Goal: Transaction & Acquisition: Download file/media

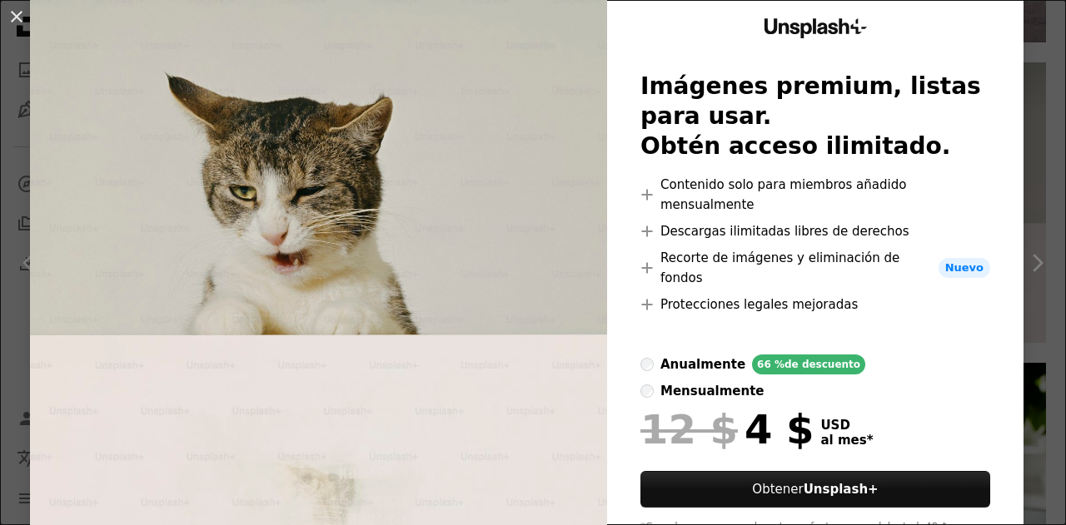
scroll to position [83, 0]
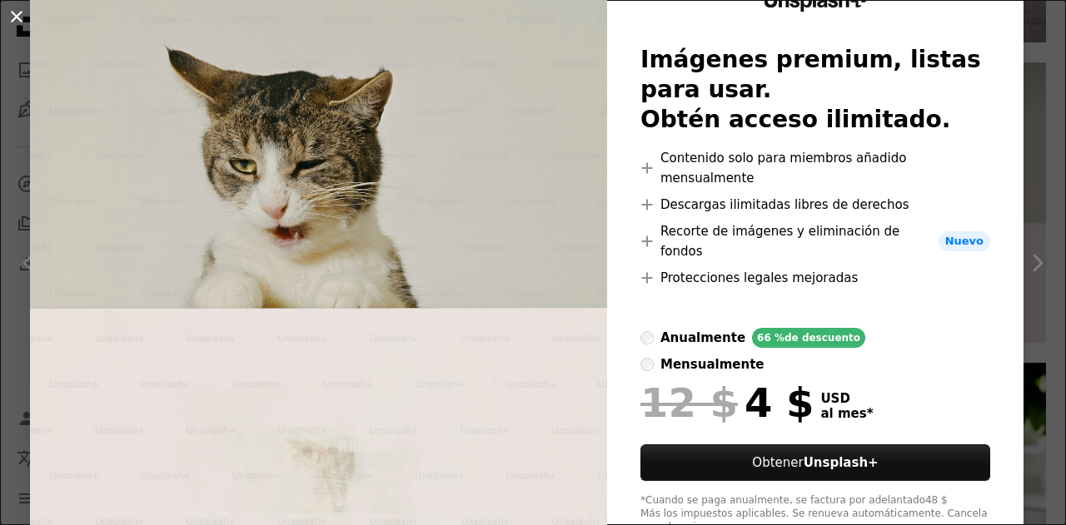
click at [18, 20] on button "An X shape" at bounding box center [17, 17] width 20 height 20
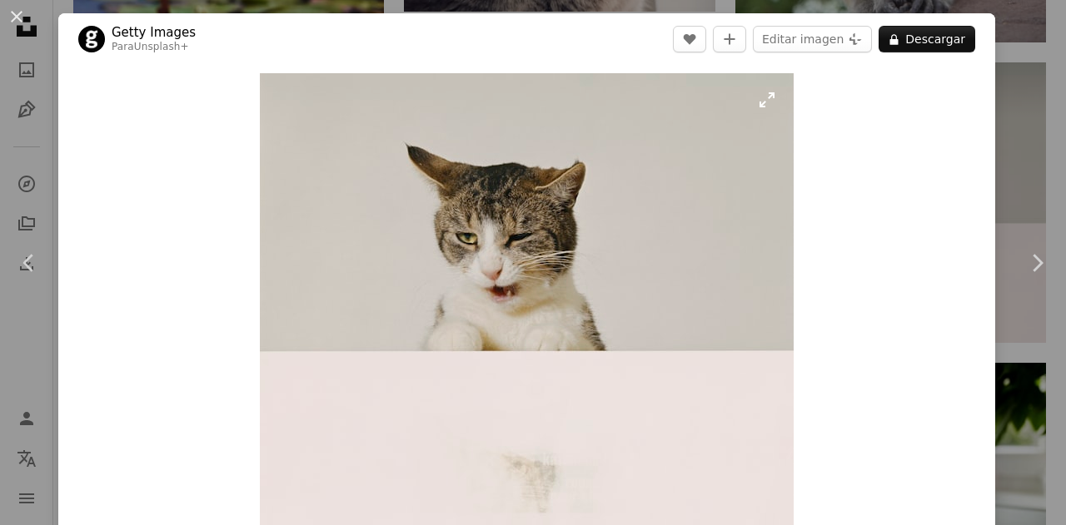
click at [489, 271] on img "Ampliar en esta imagen" at bounding box center [527, 315] width 534 height 484
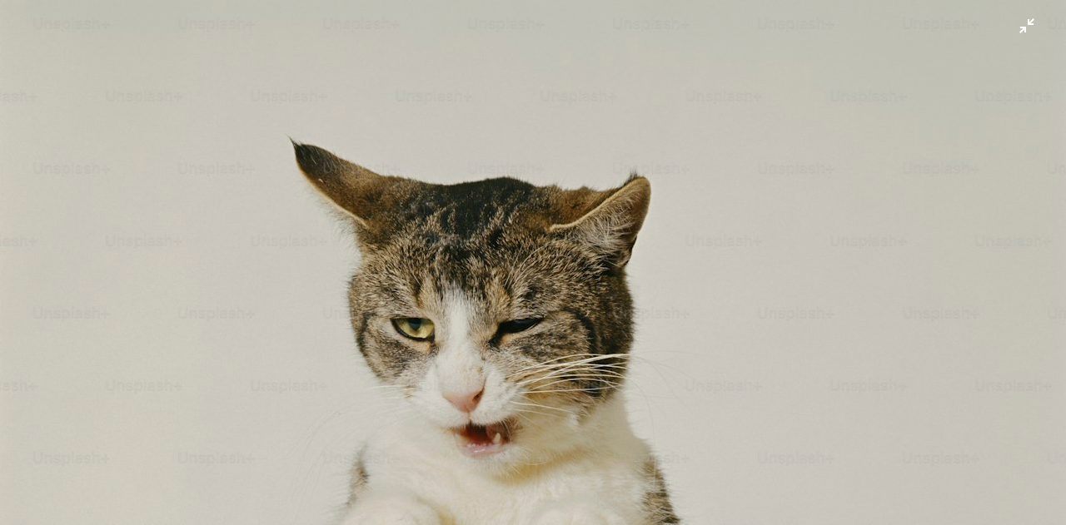
scroll to position [209, 0]
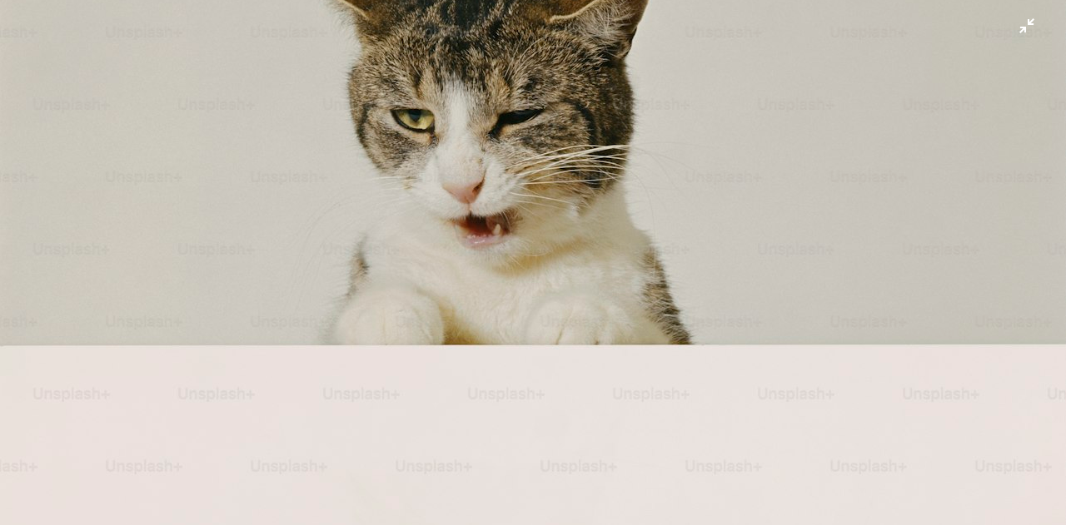
click at [559, 204] on img "Reducir el zoom en esta imagen" at bounding box center [532, 273] width 1067 height 967
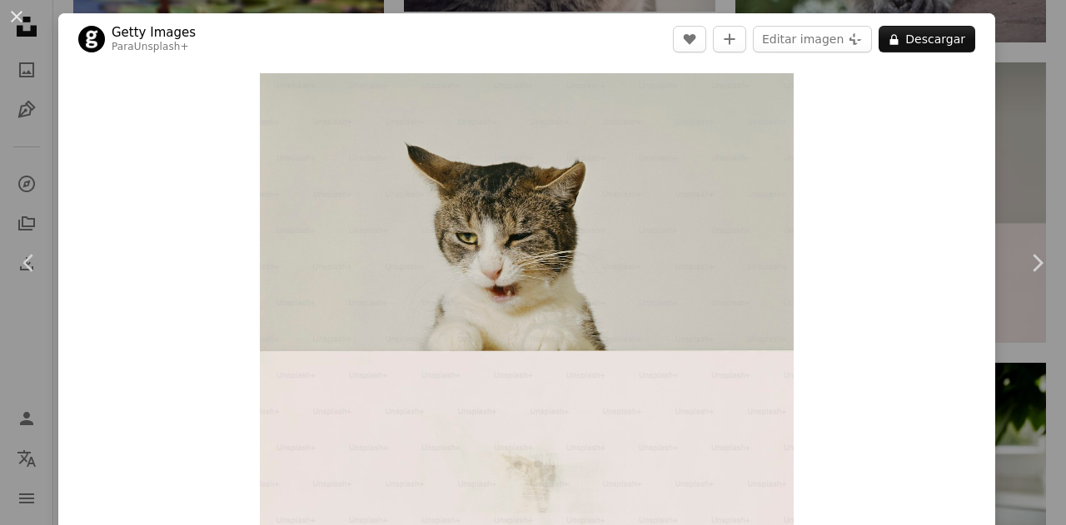
scroll to position [31, 0]
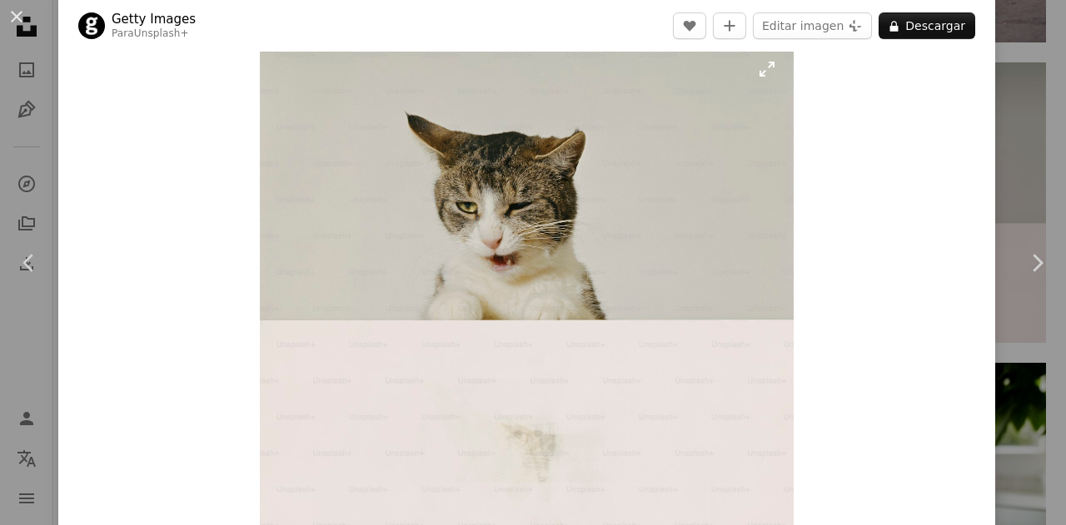
click at [760, 67] on img "Ampliar en esta imagen" at bounding box center [527, 284] width 534 height 484
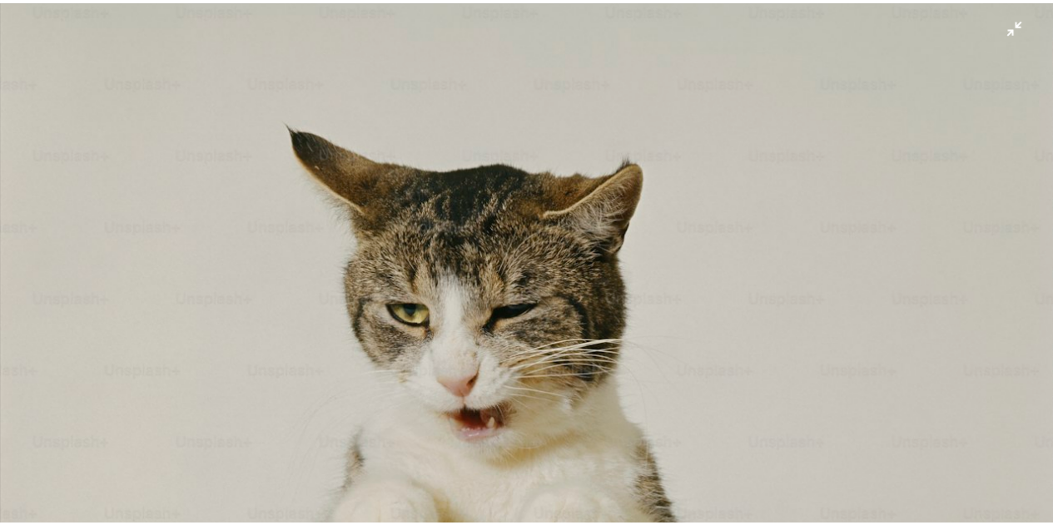
scroll to position [0, 0]
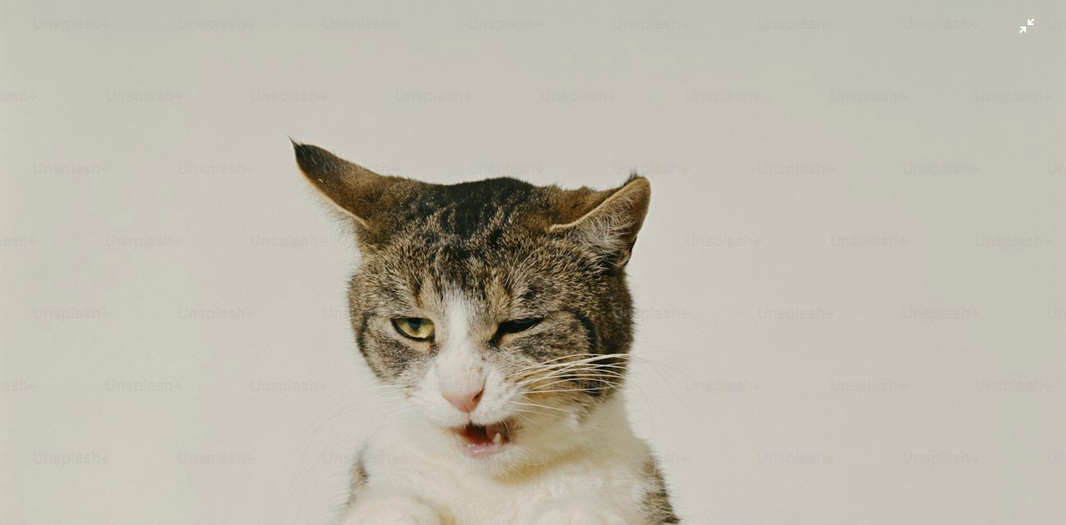
click at [1016, 28] on img "Reducir el zoom en esta imagen" at bounding box center [532, 482] width 1067 height 967
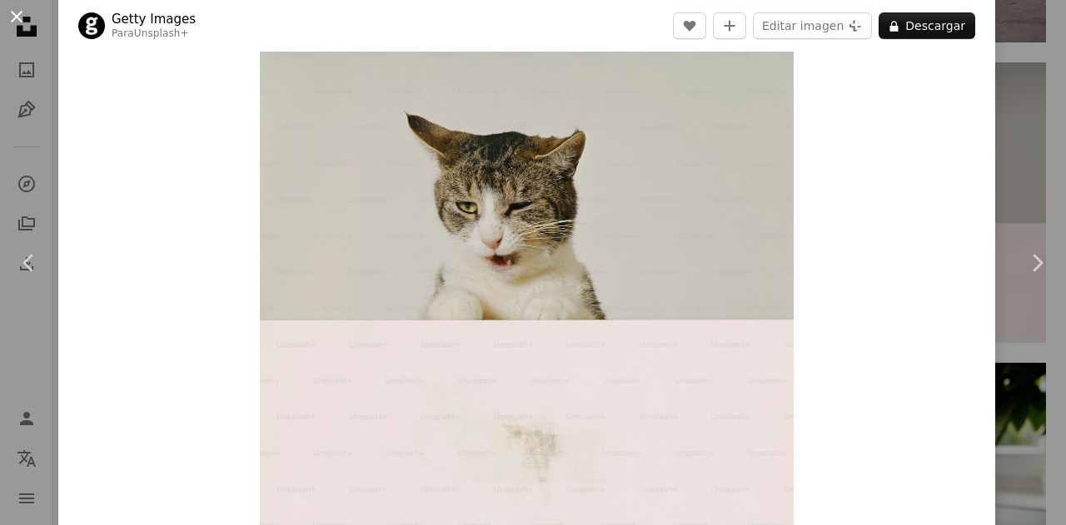
click at [17, 13] on button "An X shape" at bounding box center [17, 17] width 20 height 20
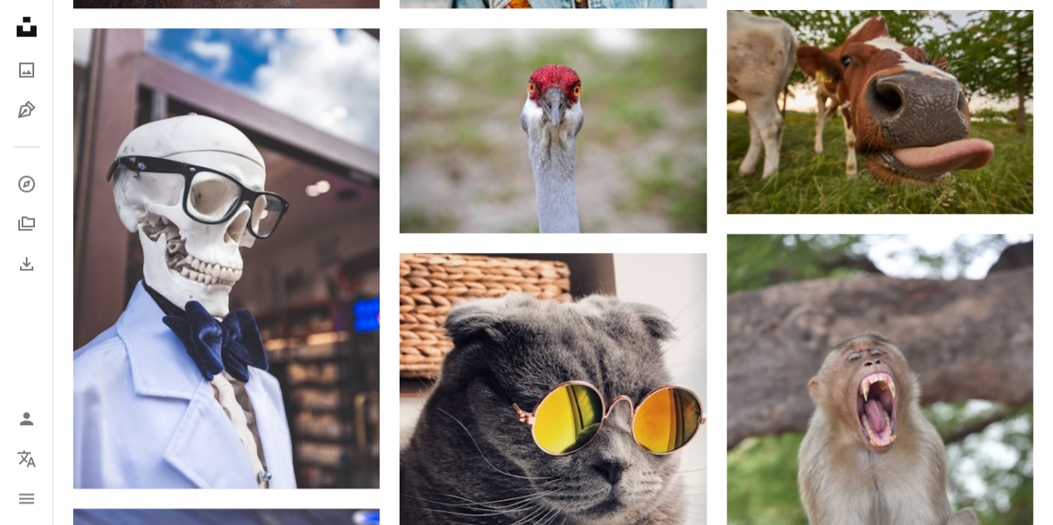
scroll to position [833, 0]
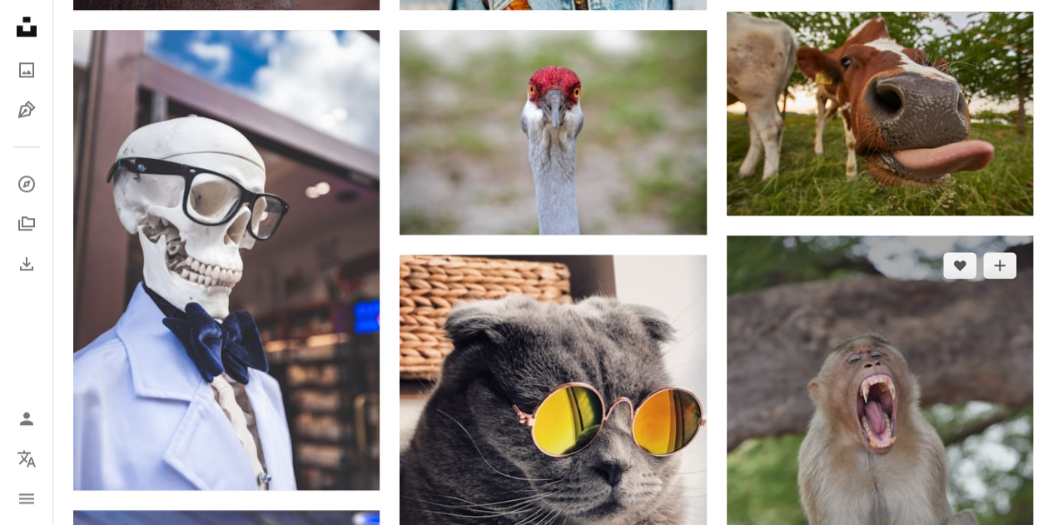
click at [888, 380] on img at bounding box center [880, 466] width 306 height 460
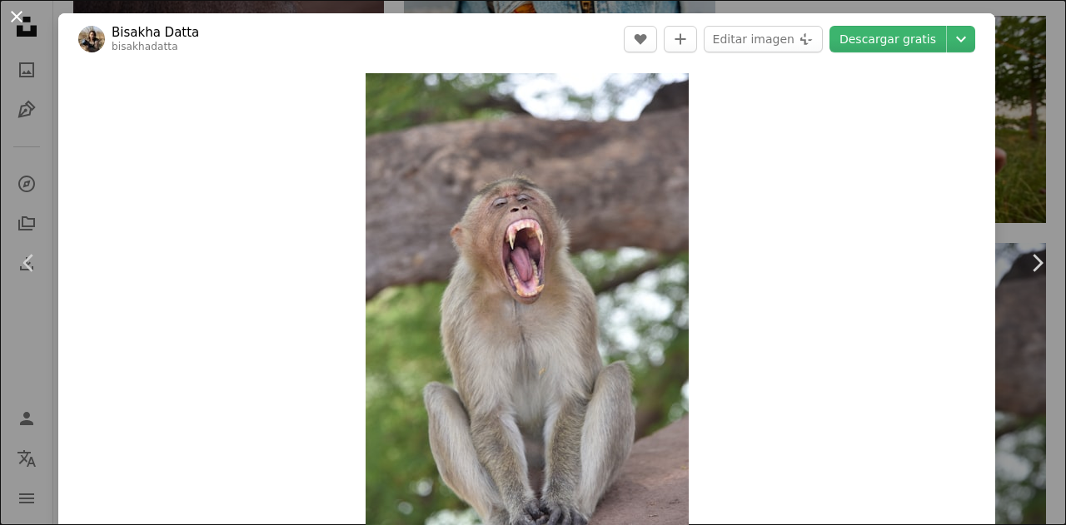
click at [15, 14] on button "An X shape" at bounding box center [17, 17] width 20 height 20
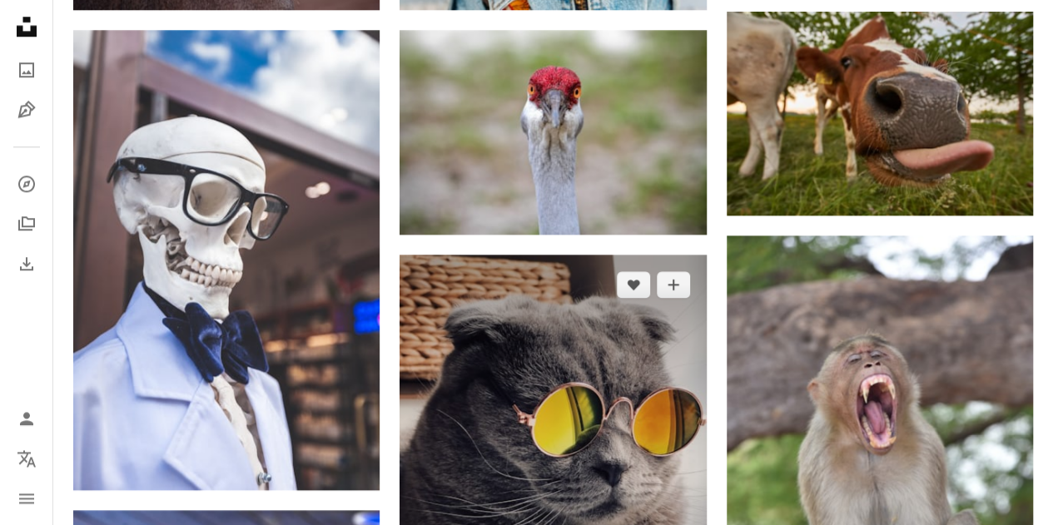
click at [584, 398] on img at bounding box center [553, 459] width 306 height 409
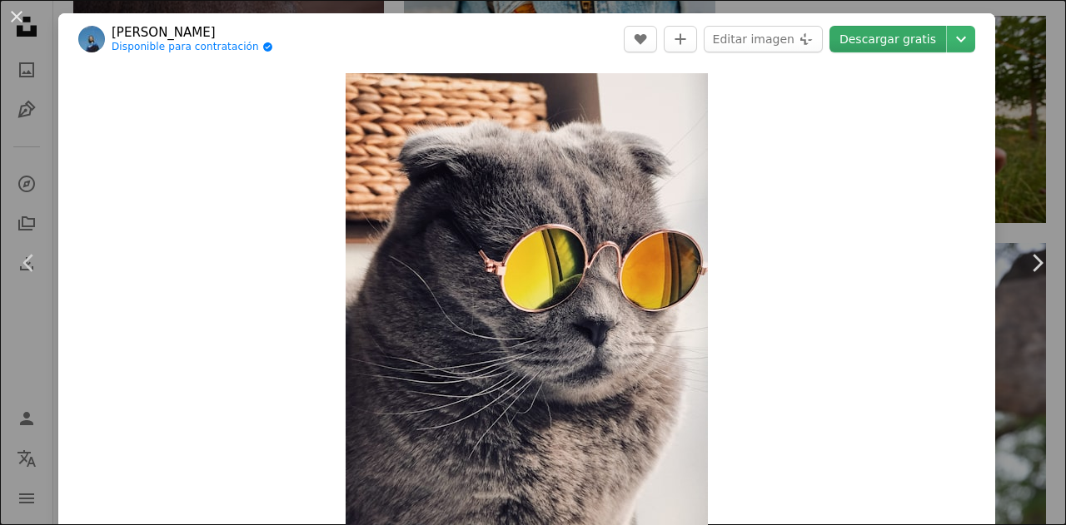
click at [901, 41] on link "Descargar gratis" at bounding box center [887, 39] width 117 height 27
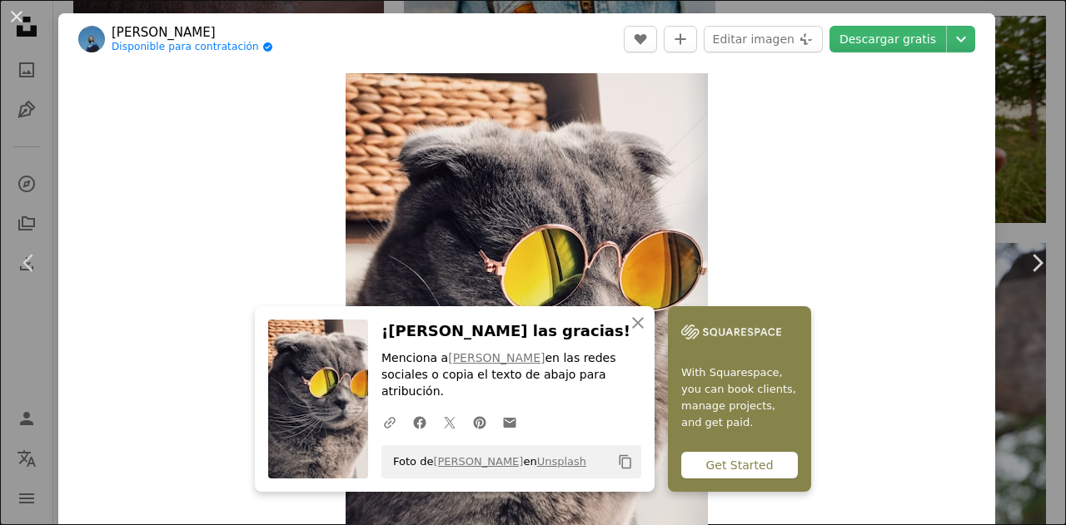
click at [1006, 72] on div "An X shape Chevron left Chevron right An X shape Cerrar ¡Dale las gracias! Menc…" at bounding box center [533, 262] width 1066 height 525
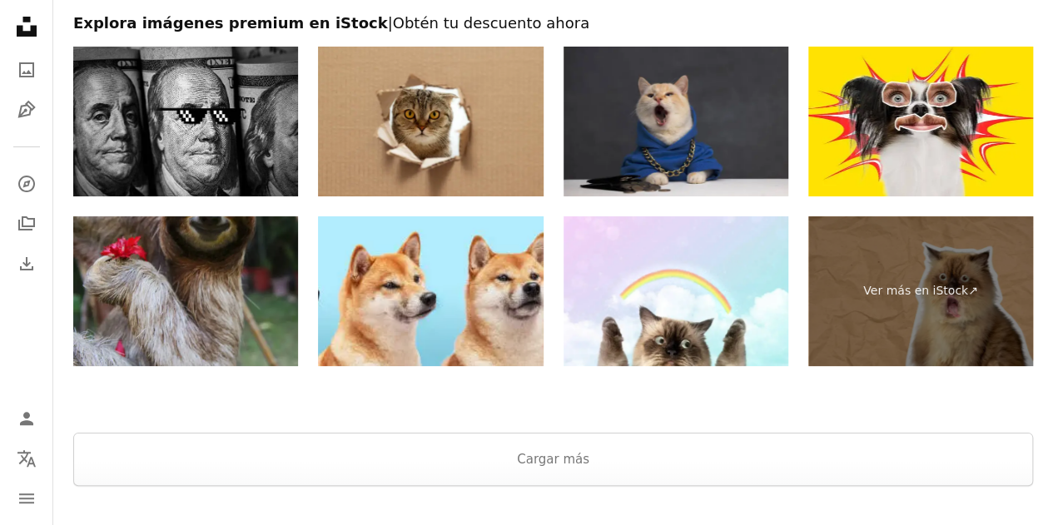
scroll to position [3247, 0]
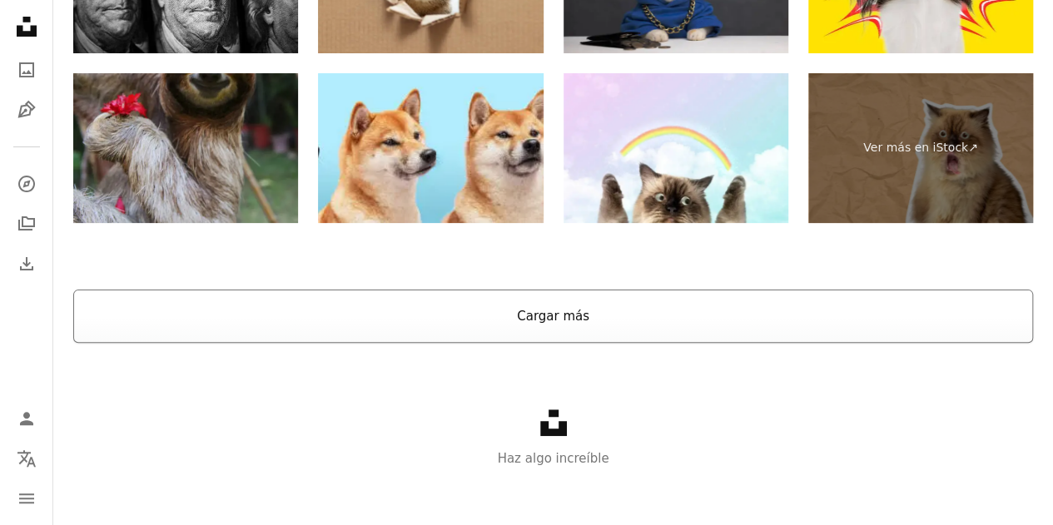
click at [623, 310] on button "Cargar más" at bounding box center [553, 316] width 960 height 53
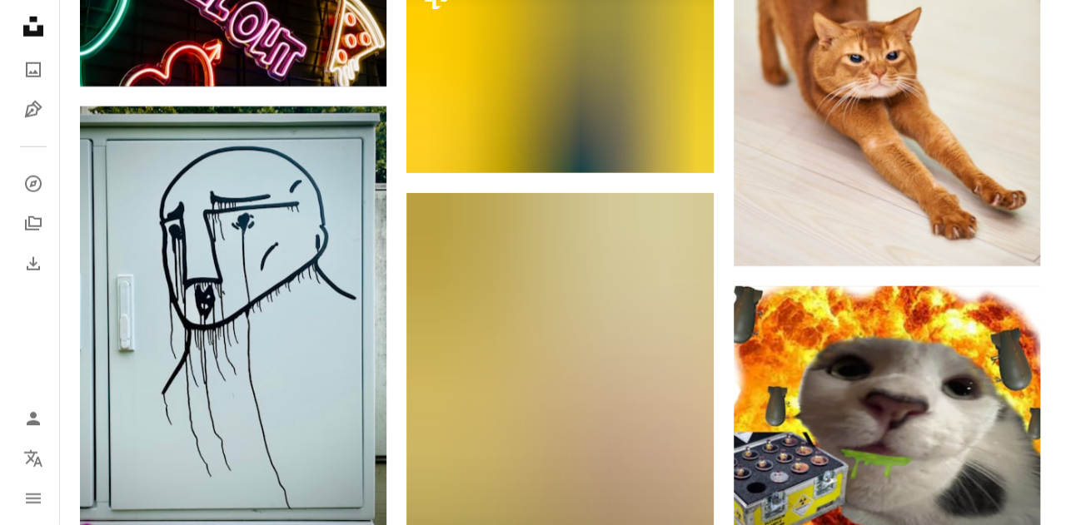
scroll to position [5328, 0]
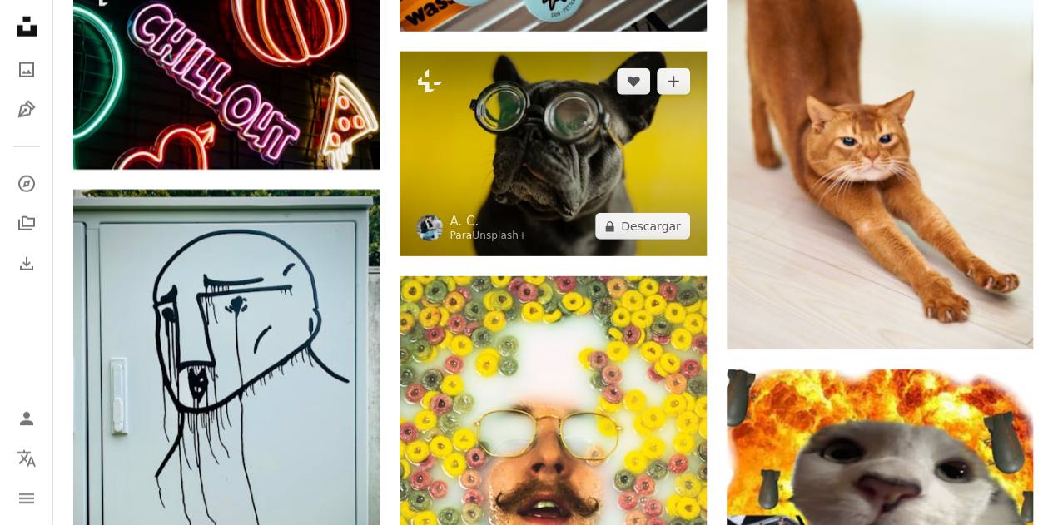
click at [566, 143] on img at bounding box center [553, 154] width 306 height 205
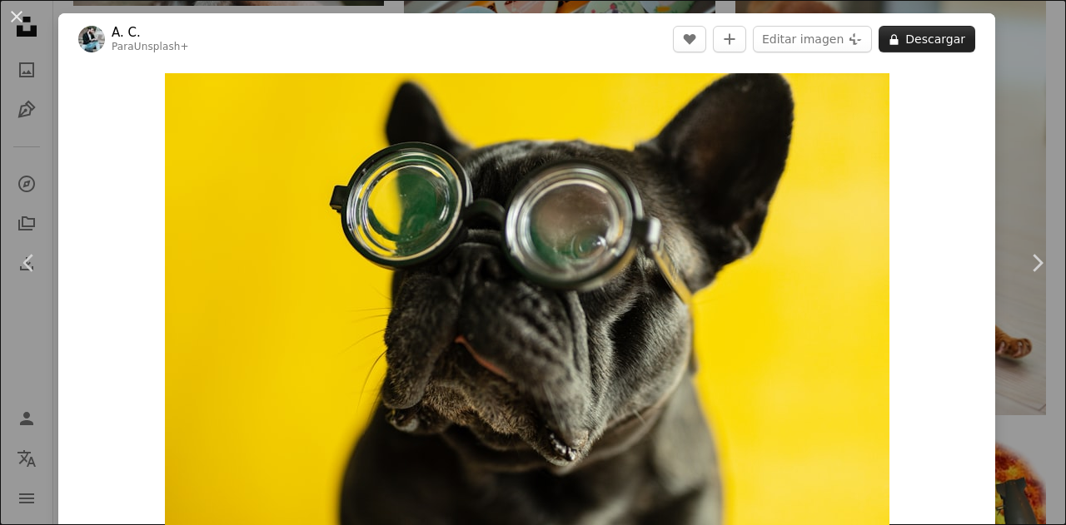
click at [921, 39] on button "A lock Descargar" at bounding box center [926, 39] width 97 height 27
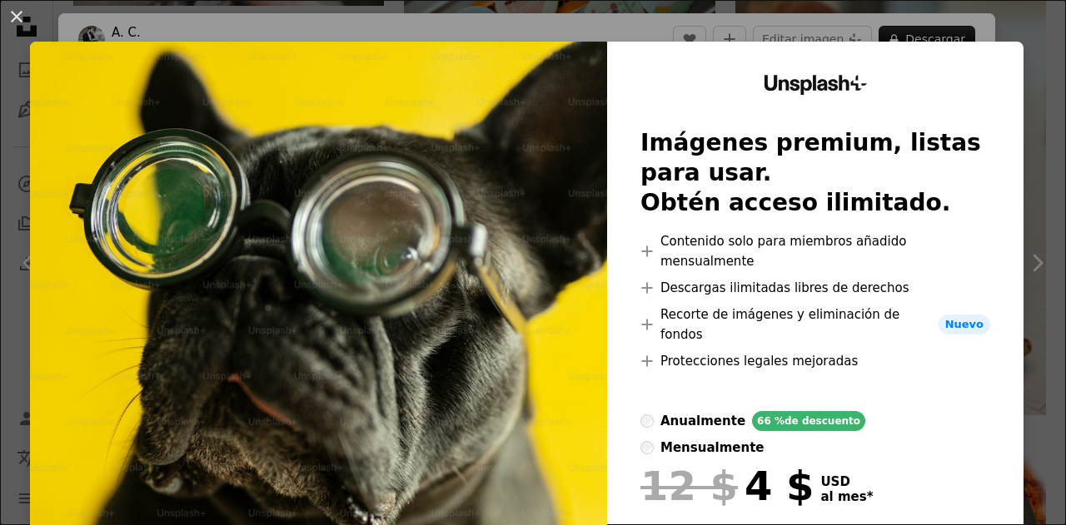
click at [1012, 23] on div "An X shape Unsplash+ Imágenes premium, listas para usar. Obtén acceso ilimitado…" at bounding box center [533, 262] width 1066 height 525
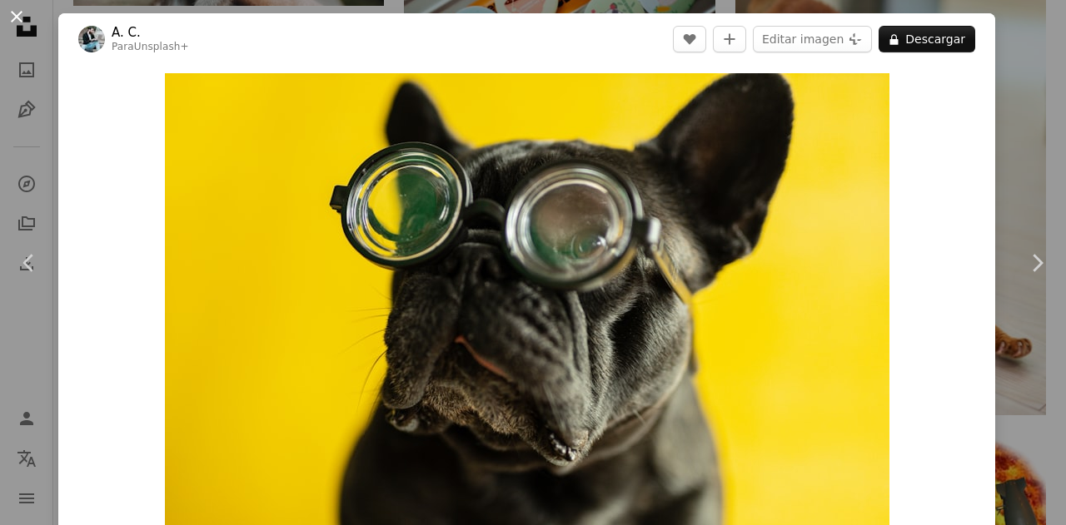
click at [15, 8] on button "An X shape" at bounding box center [17, 17] width 20 height 20
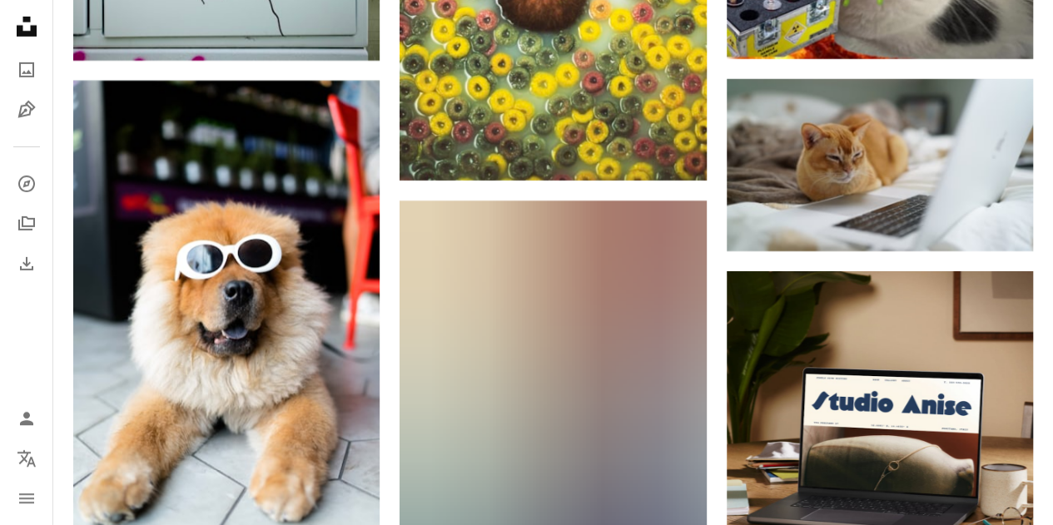
scroll to position [5911, 0]
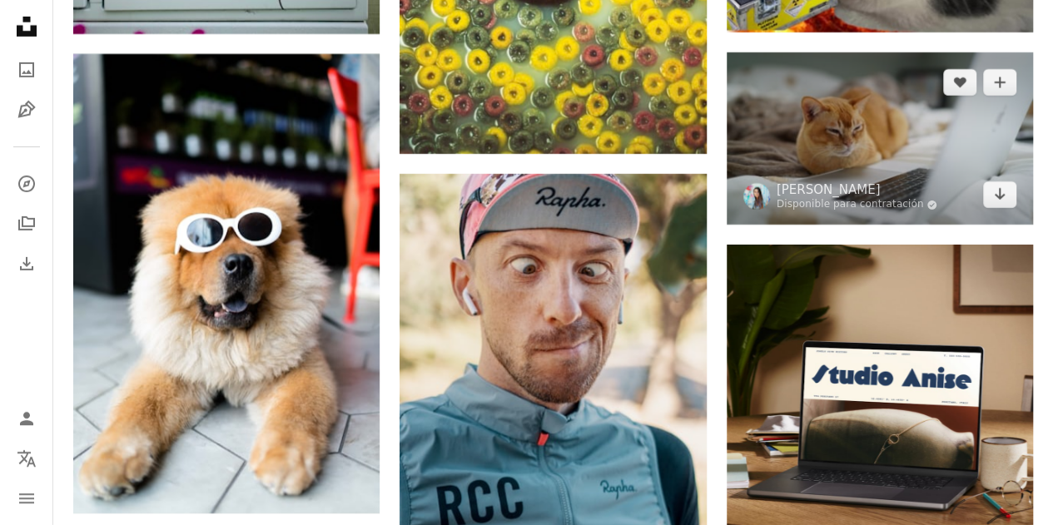
click at [844, 140] on img at bounding box center [880, 138] width 306 height 172
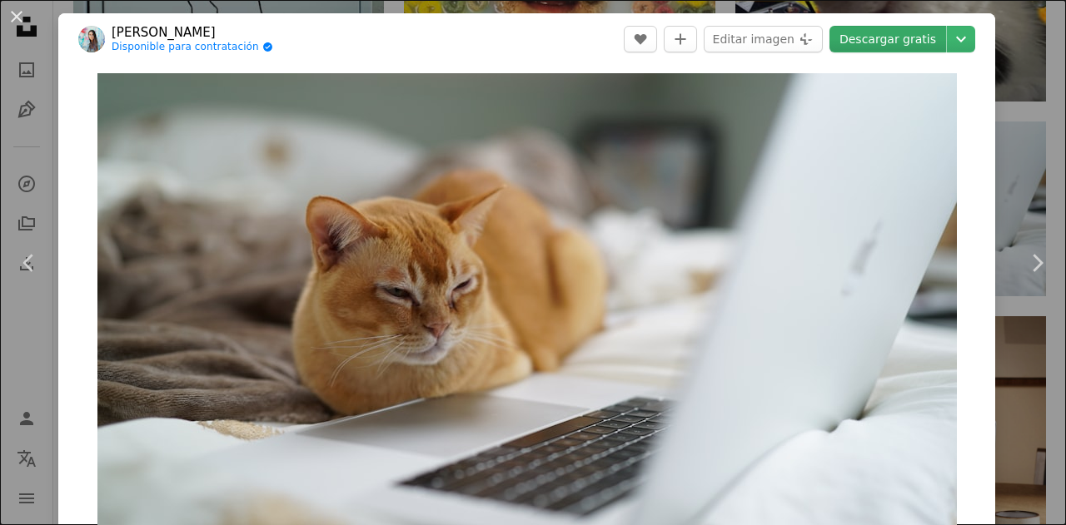
click at [880, 42] on link "Descargar gratis" at bounding box center [887, 39] width 117 height 27
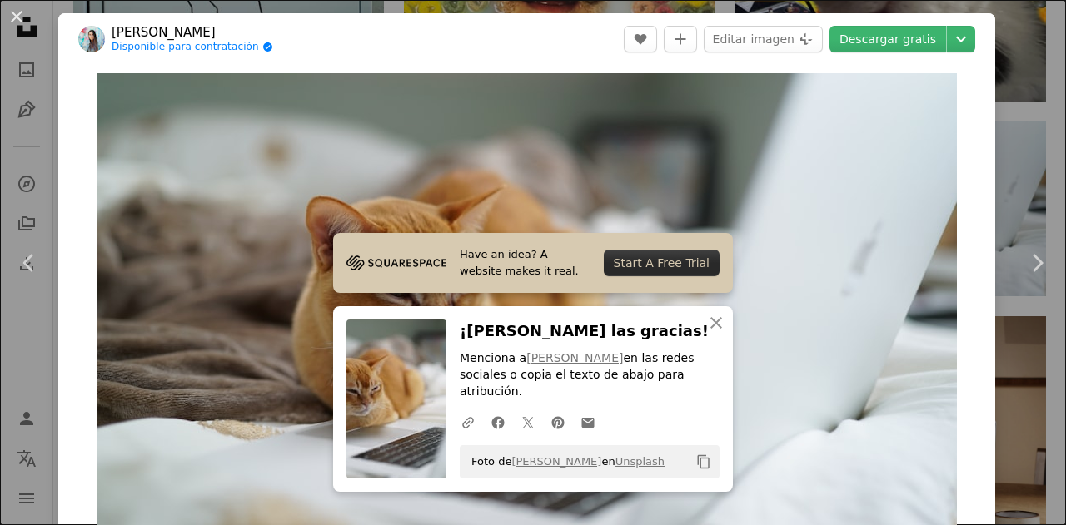
click at [999, 56] on div "An X shape Chevron left Chevron right Have an idea? A website makes it real. St…" at bounding box center [533, 262] width 1066 height 525
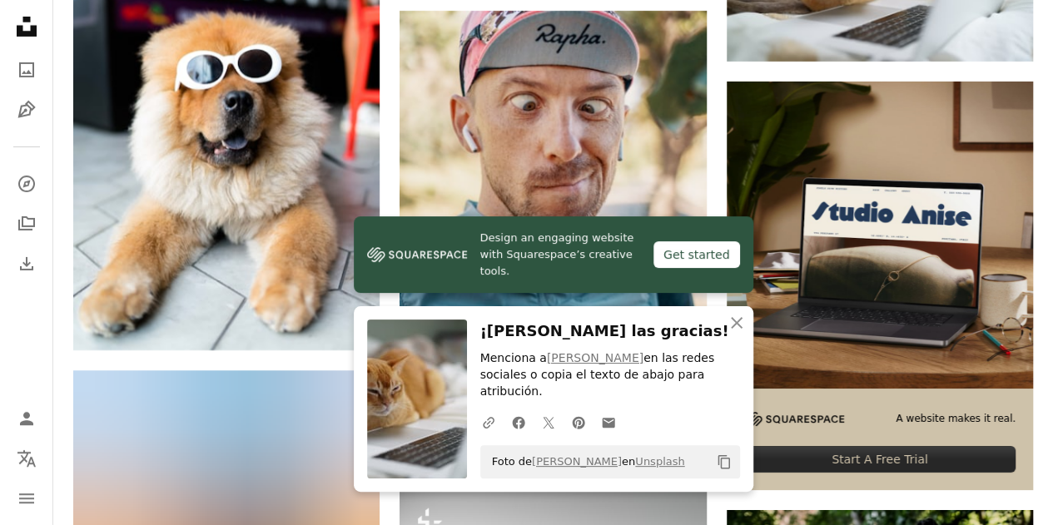
scroll to position [6078, 0]
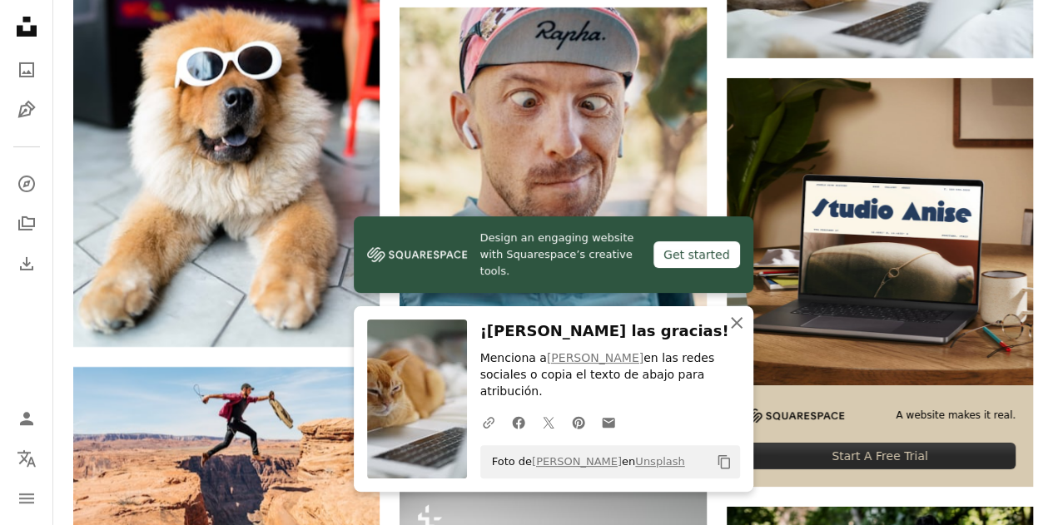
click at [736, 333] on icon "An X shape" at bounding box center [737, 323] width 20 height 20
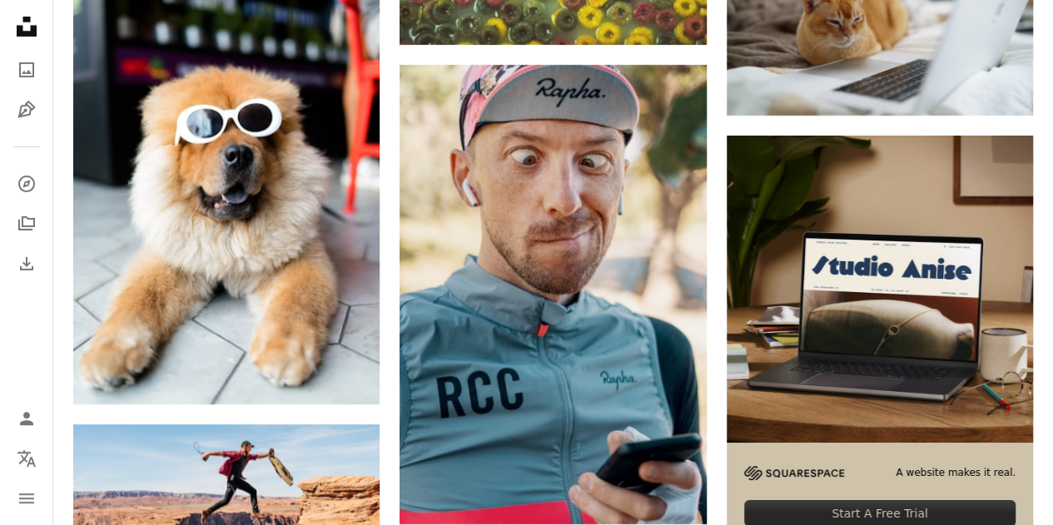
scroll to position [5994, 0]
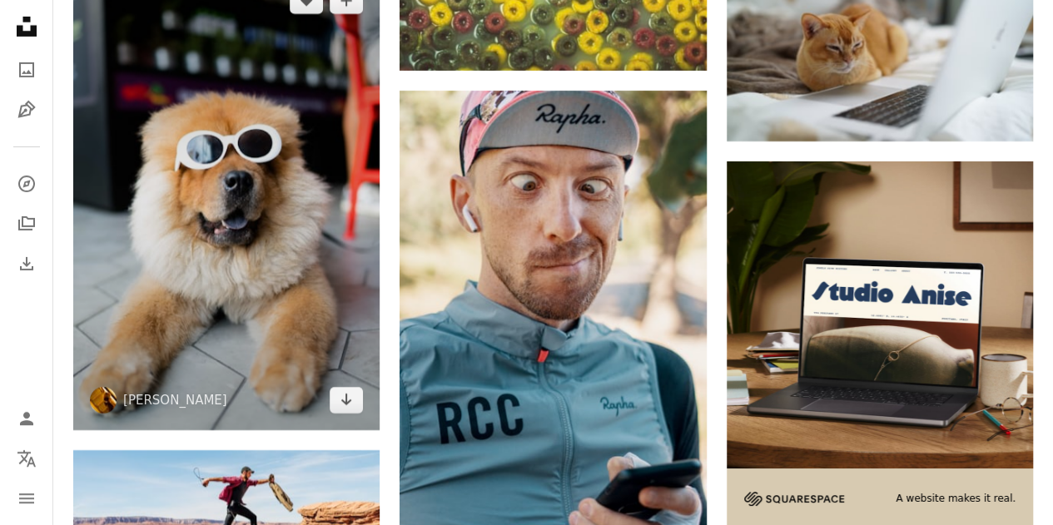
click at [265, 194] on img at bounding box center [226, 201] width 306 height 460
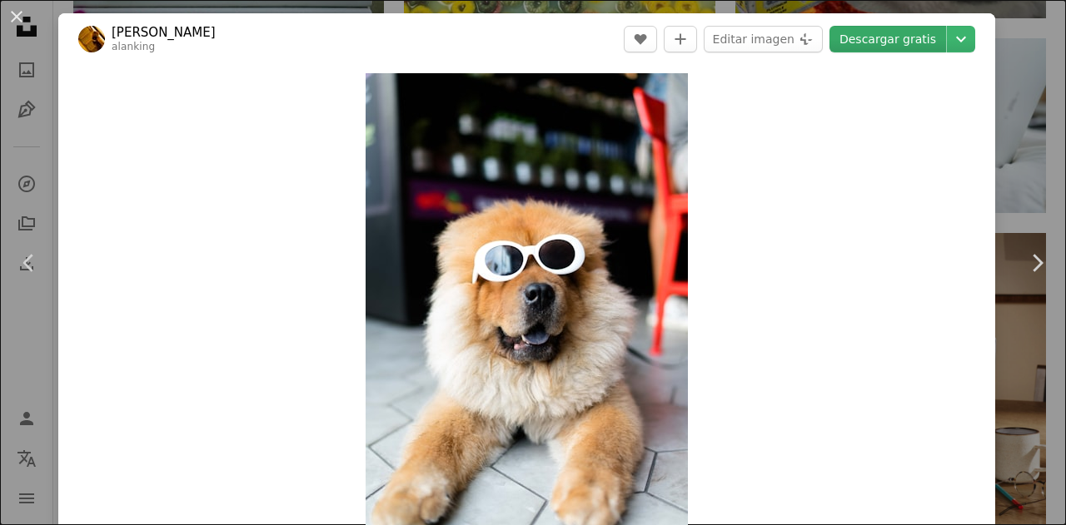
click at [866, 39] on link "Descargar gratis" at bounding box center [887, 39] width 117 height 27
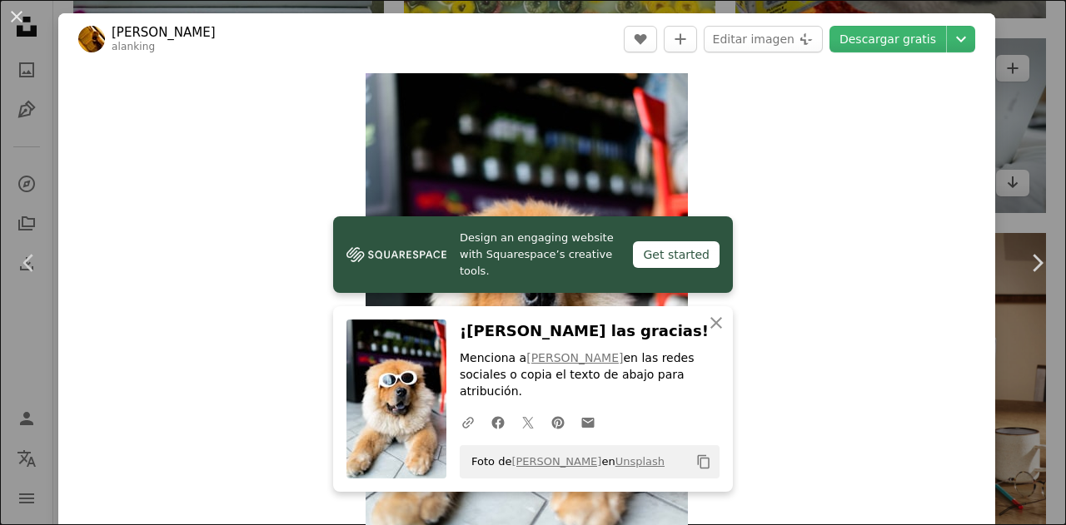
click at [1002, 59] on div "An X shape Chevron left Chevron right Design an engaging website with Squarespa…" at bounding box center [533, 262] width 1066 height 525
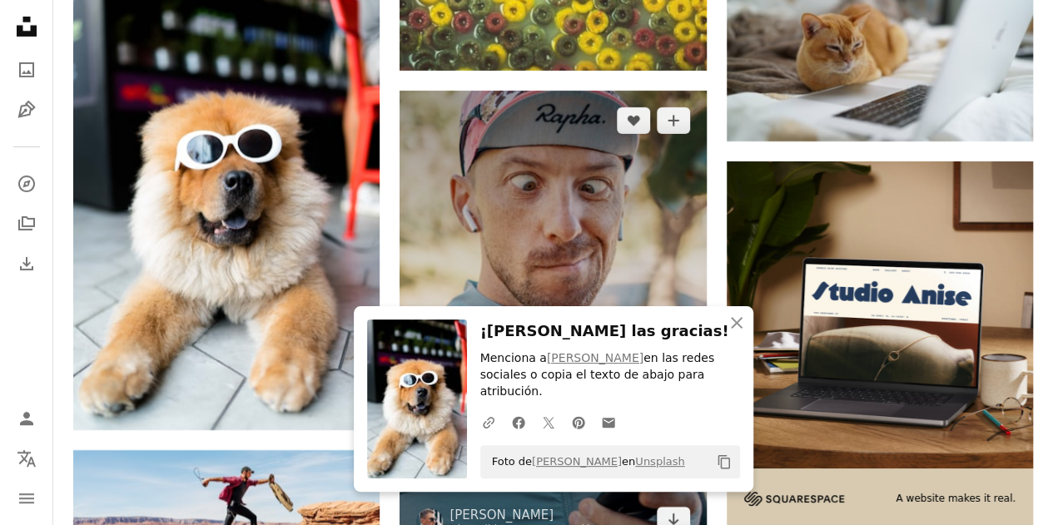
click at [634, 269] on img at bounding box center [553, 321] width 306 height 460
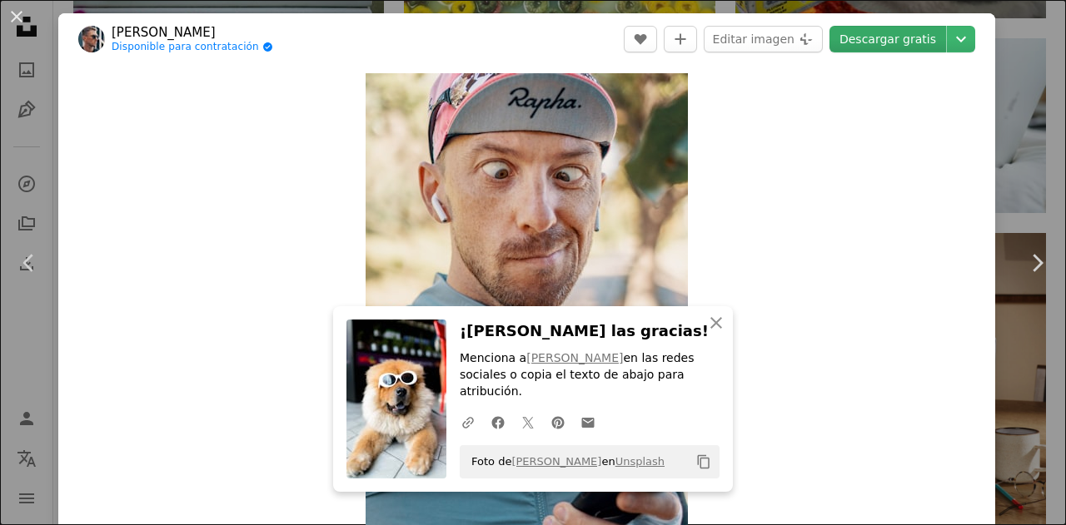
click at [883, 35] on link "Descargar gratis" at bounding box center [887, 39] width 117 height 27
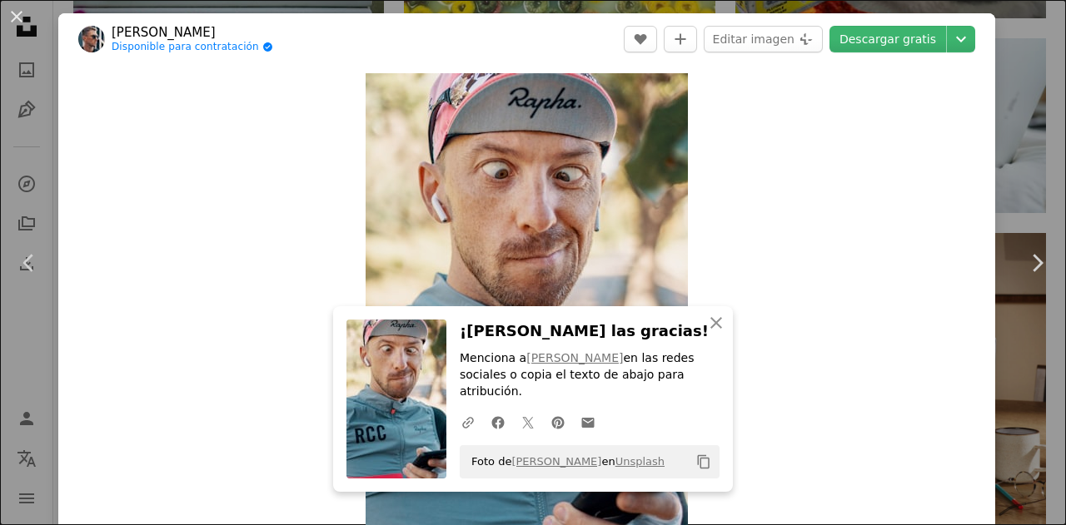
click at [1011, 40] on div "An X shape Chevron left Chevron right An X shape Cerrar ¡Dale las gracias! Menc…" at bounding box center [533, 262] width 1066 height 525
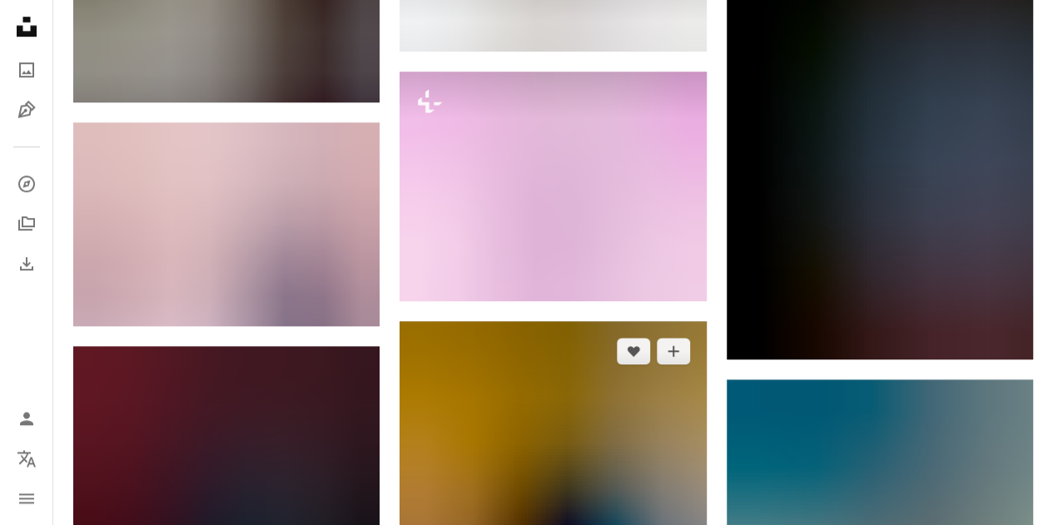
scroll to position [6827, 0]
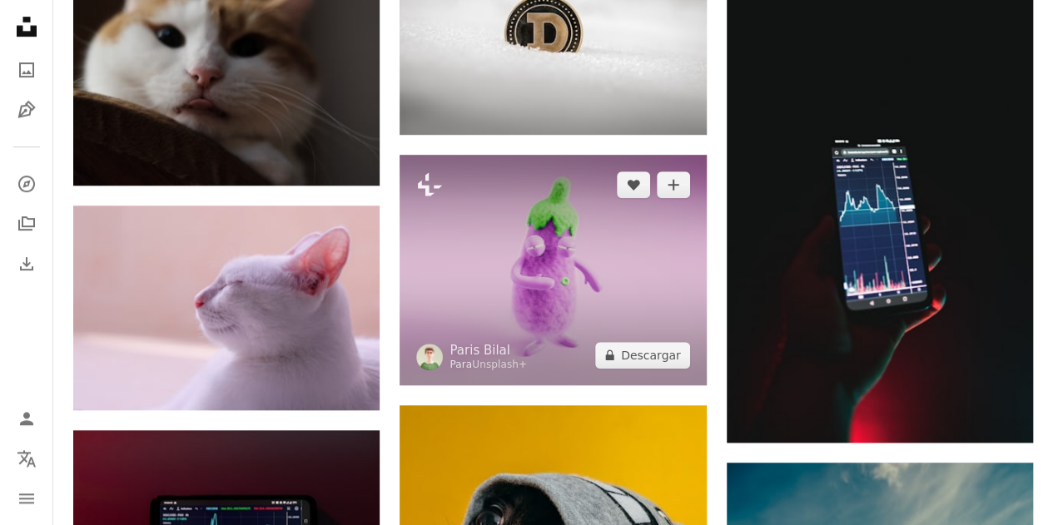
click at [549, 282] on img at bounding box center [553, 270] width 306 height 230
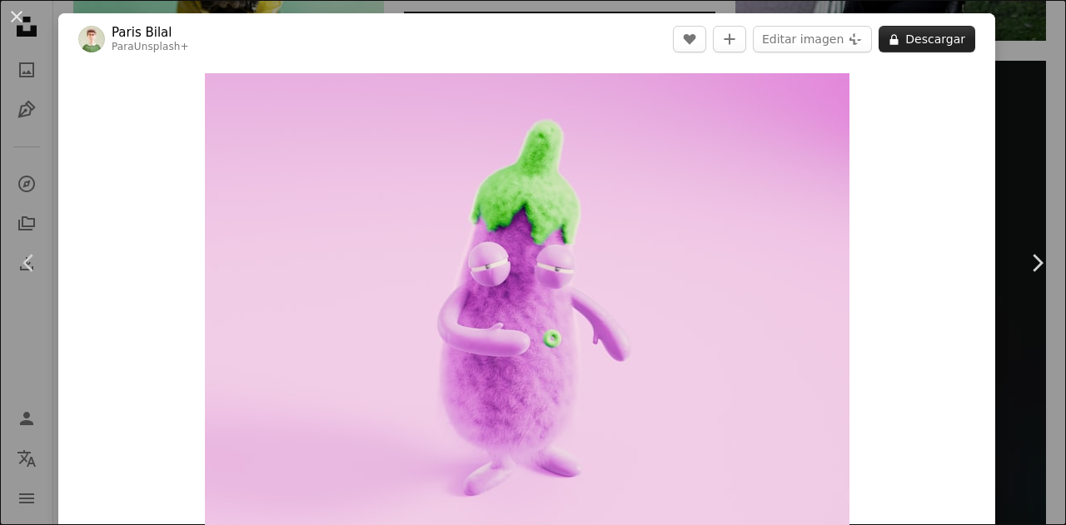
click at [927, 42] on button "A lock Descargar" at bounding box center [926, 39] width 97 height 27
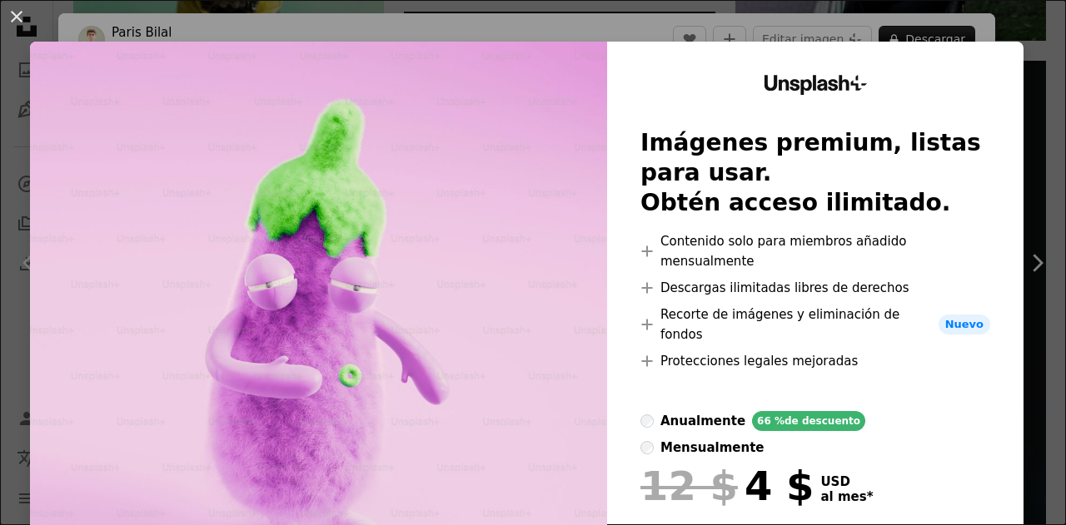
click at [1019, 26] on div "An X shape Unsplash+ Imágenes premium, listas para usar. Obtén acceso ilimitado…" at bounding box center [533, 262] width 1066 height 525
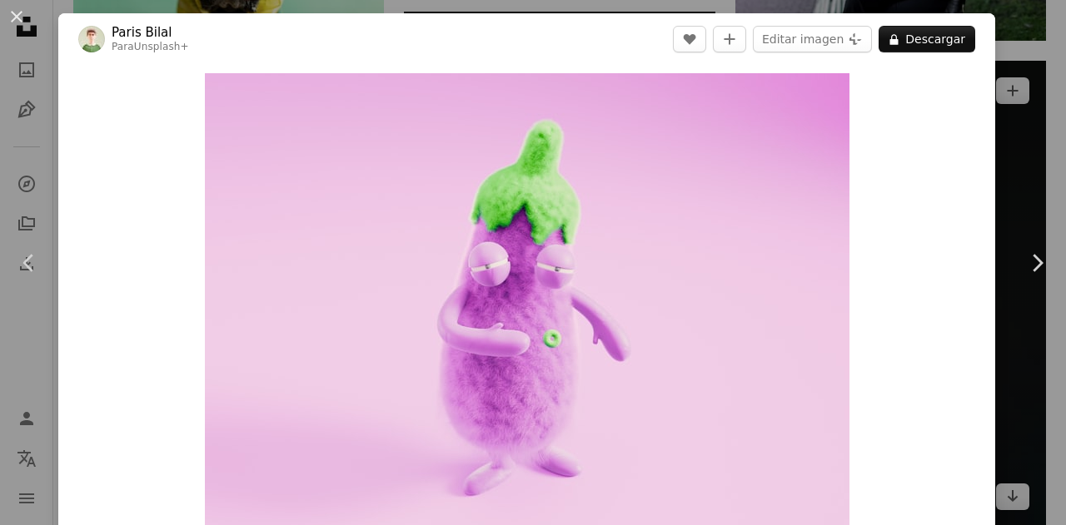
click at [1011, 25] on div "An X shape Chevron left Chevron right [PERSON_NAME] Para Unsplash+ A heart A pl…" at bounding box center [533, 262] width 1066 height 525
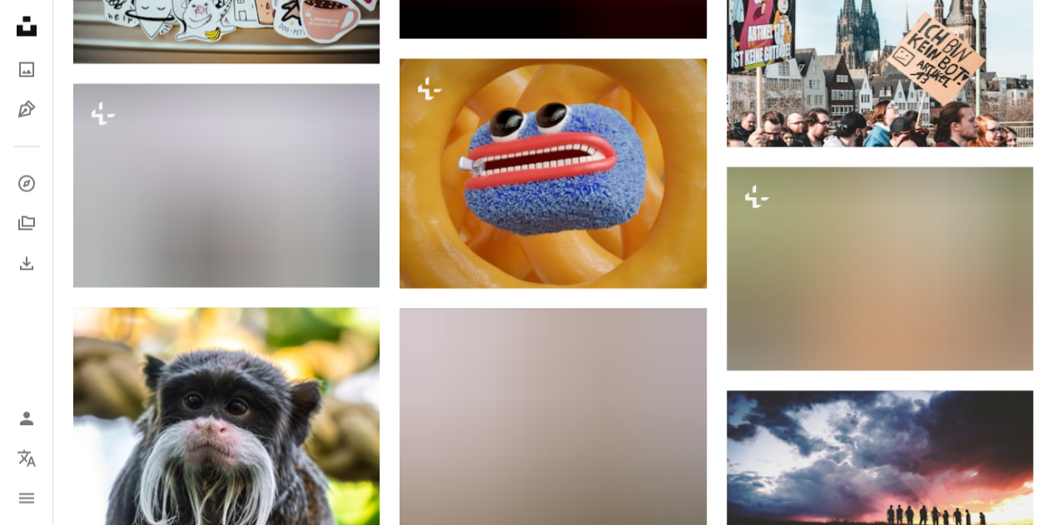
scroll to position [8076, 0]
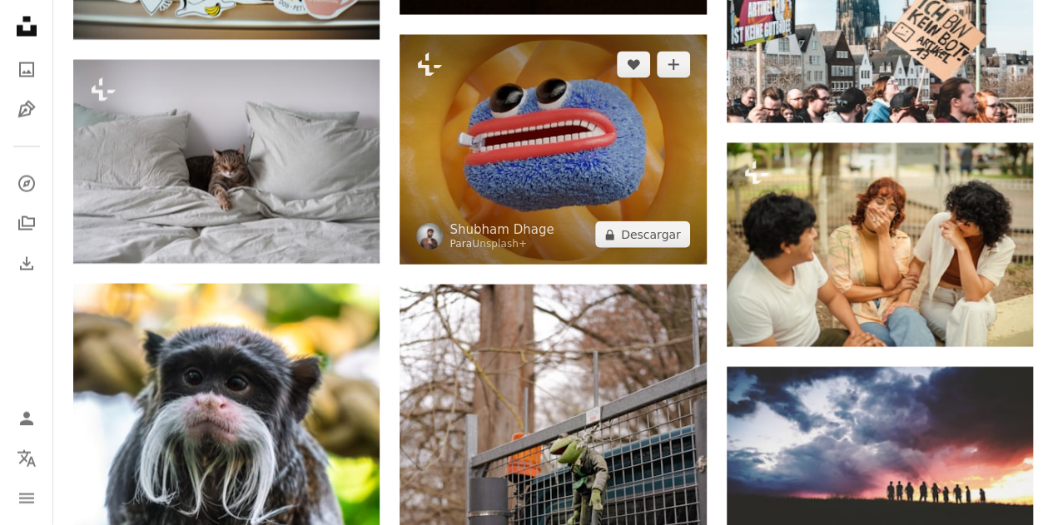
click at [564, 139] on img at bounding box center [553, 150] width 306 height 230
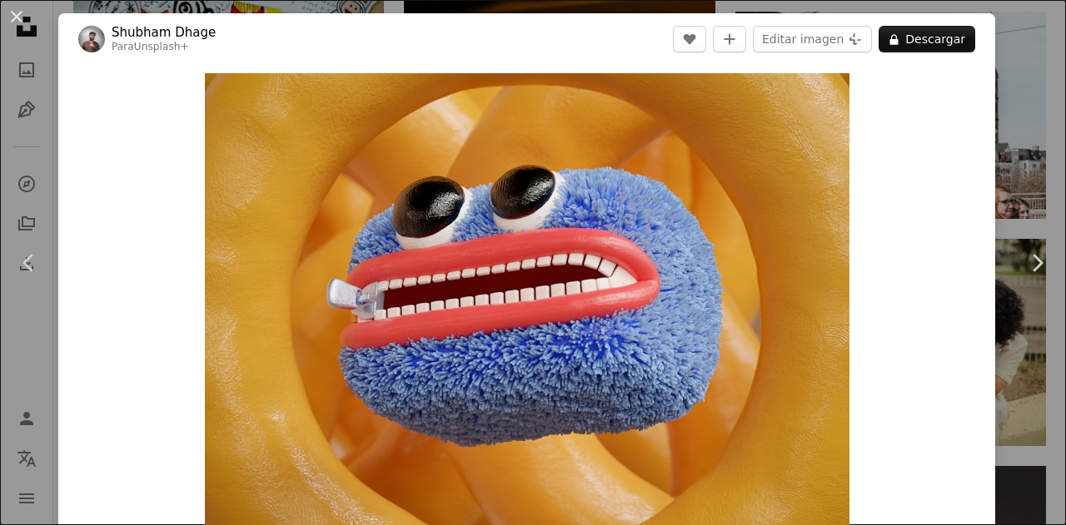
click at [1020, 31] on div "An X shape Chevron left Chevron right [PERSON_NAME] Para Unsplash+ A heart A pl…" at bounding box center [533, 262] width 1066 height 525
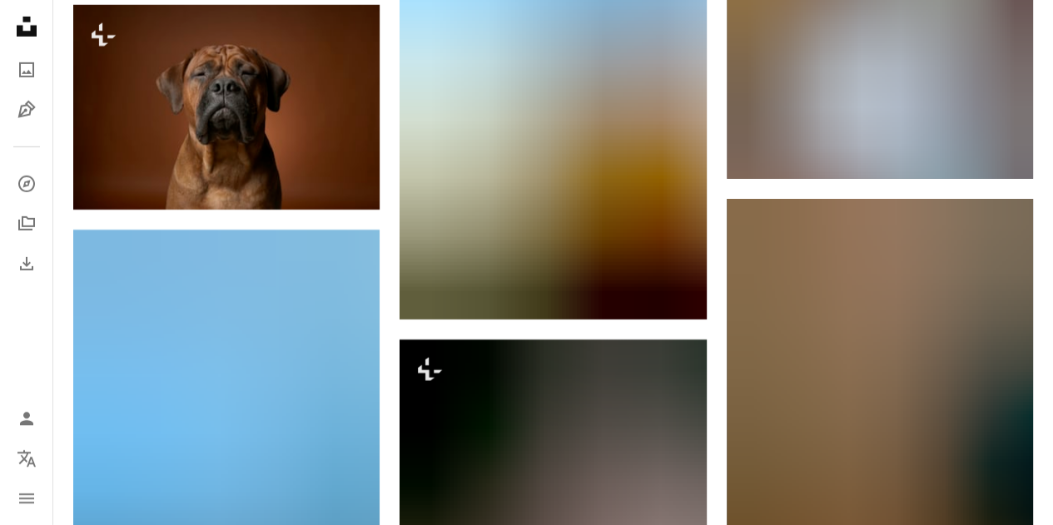
scroll to position [8908, 0]
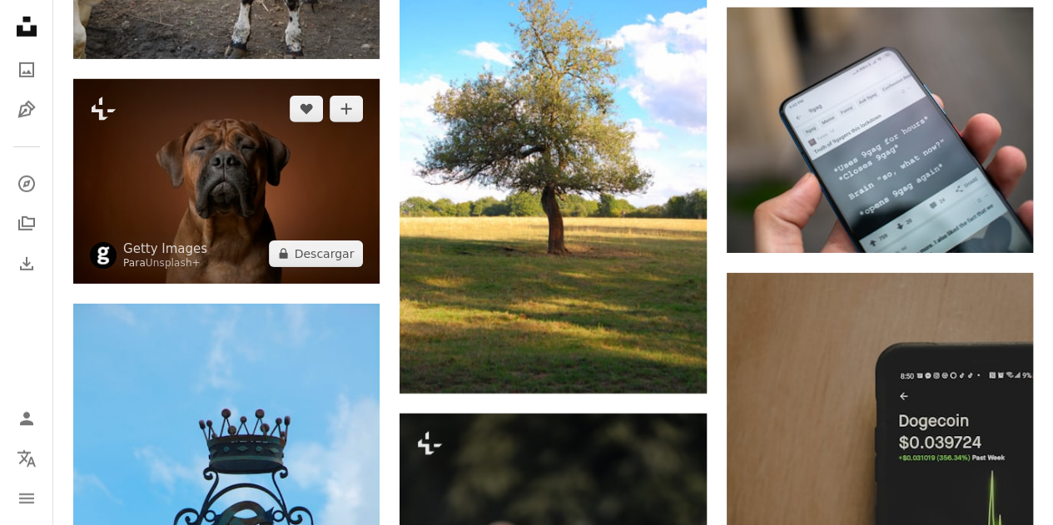
click at [241, 179] on img at bounding box center [226, 181] width 306 height 205
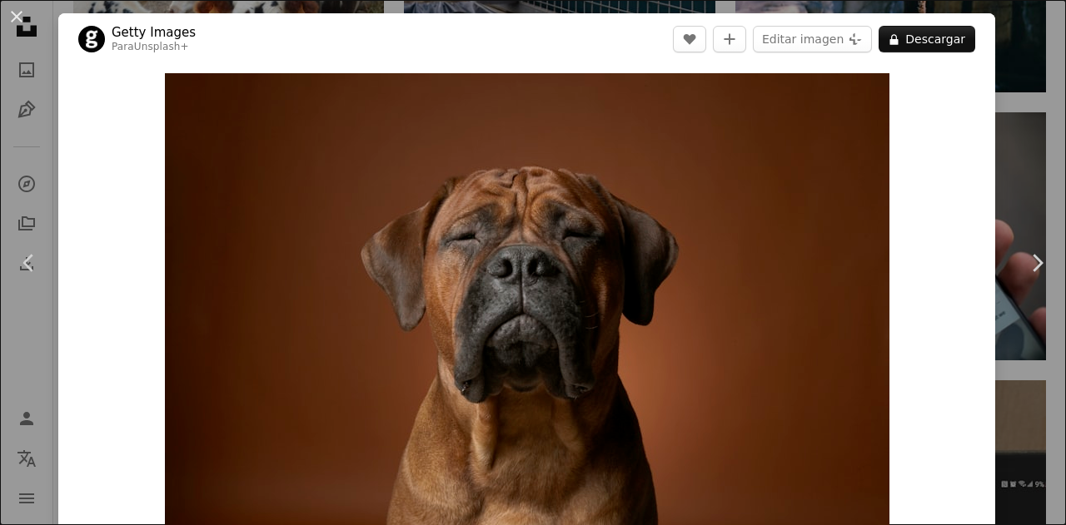
click at [997, 138] on div "An X shape Chevron left Chevron right Getty Images Para Unsplash+ A heart A plu…" at bounding box center [533, 262] width 1066 height 525
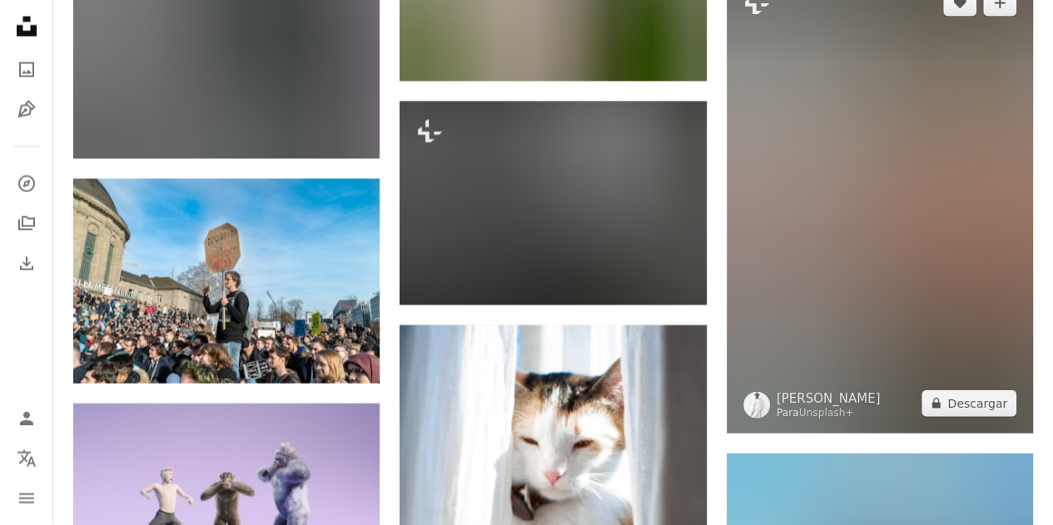
scroll to position [11239, 0]
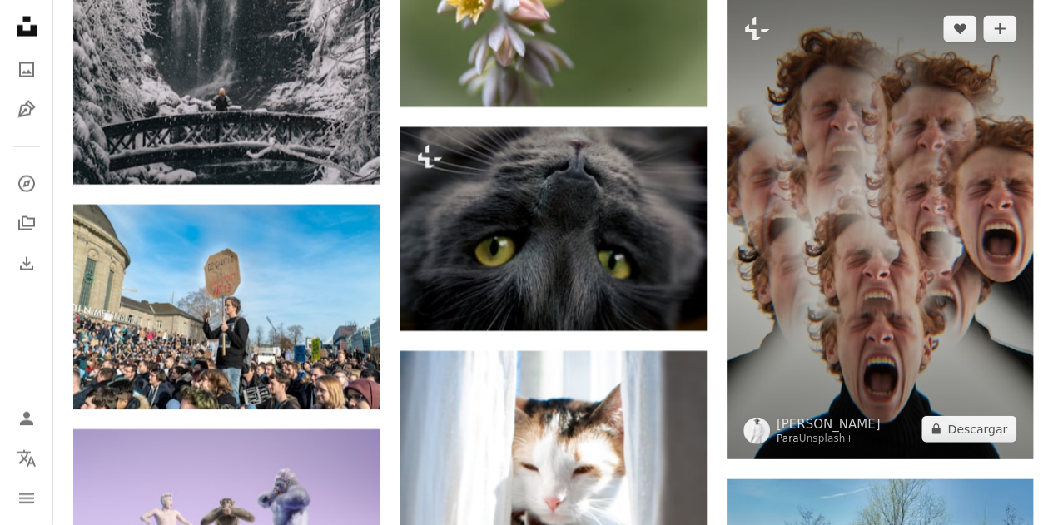
click at [898, 179] on img at bounding box center [880, 229] width 306 height 460
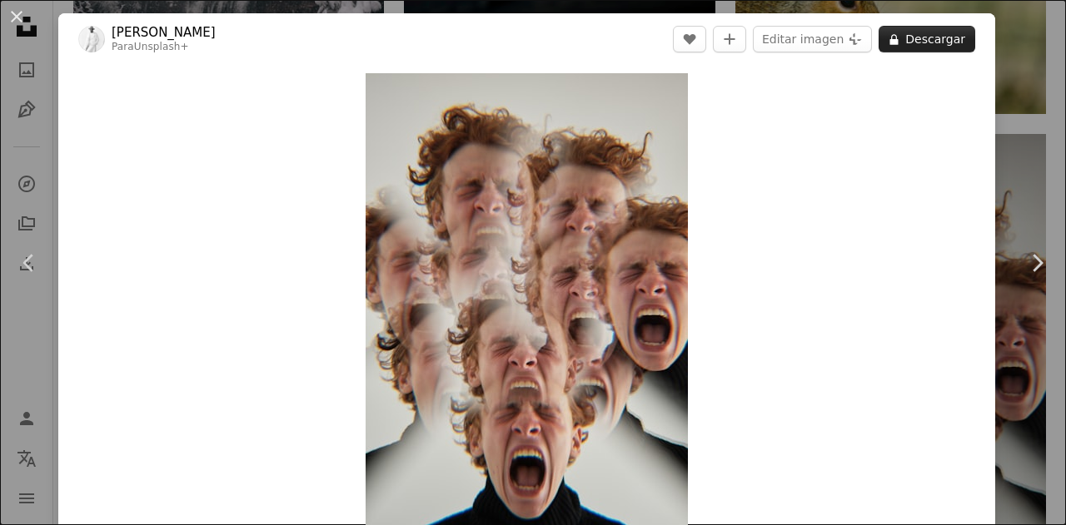
click at [921, 33] on button "A lock Descargar" at bounding box center [926, 39] width 97 height 27
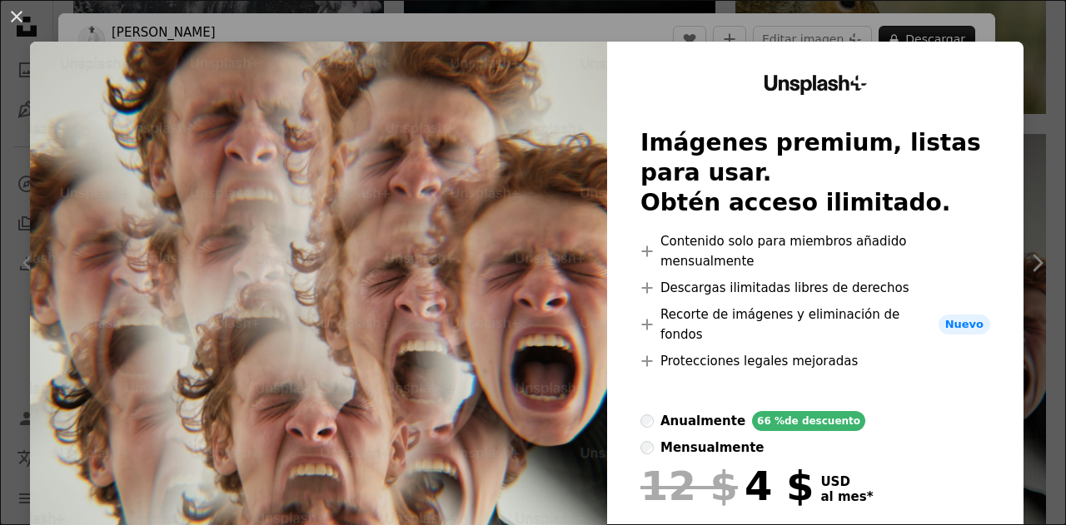
click at [987, 31] on div "An X shape Unsplash+ Imágenes premium, listas para usar. Obtén acceso ilimitado…" at bounding box center [533, 262] width 1066 height 525
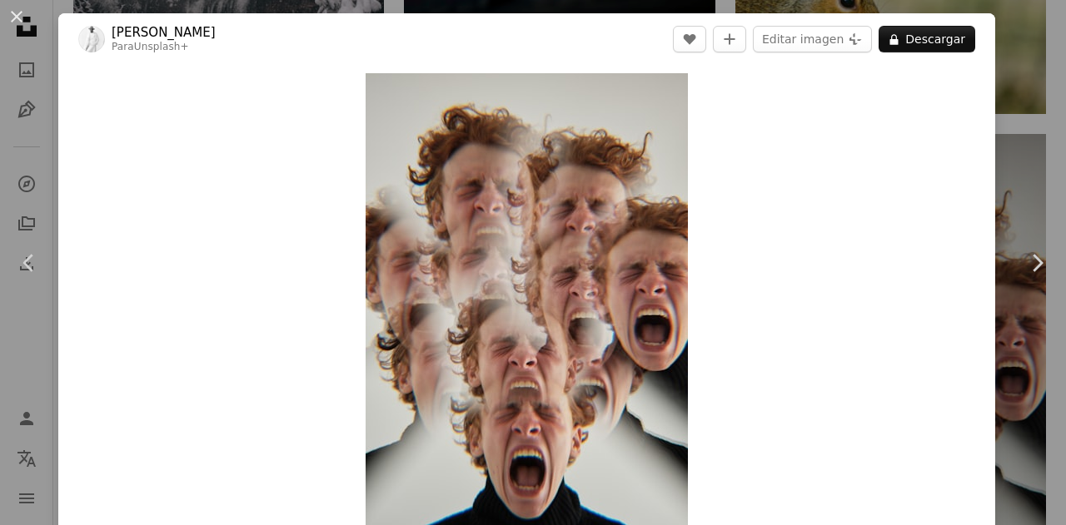
click at [987, 31] on div "An X shape Chevron left Chevron right [PERSON_NAME] Para Unsplash+ A heart A pl…" at bounding box center [533, 262] width 1066 height 525
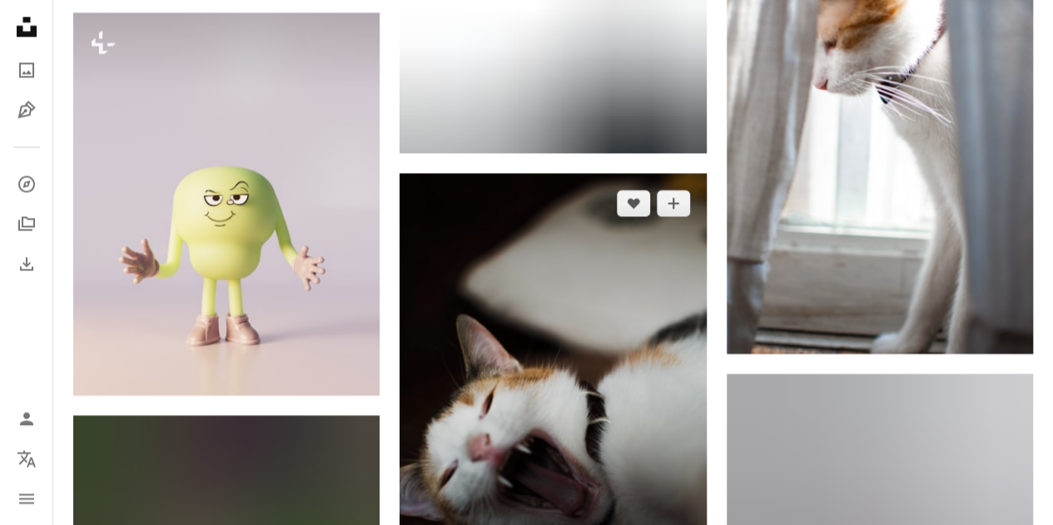
scroll to position [13903, 0]
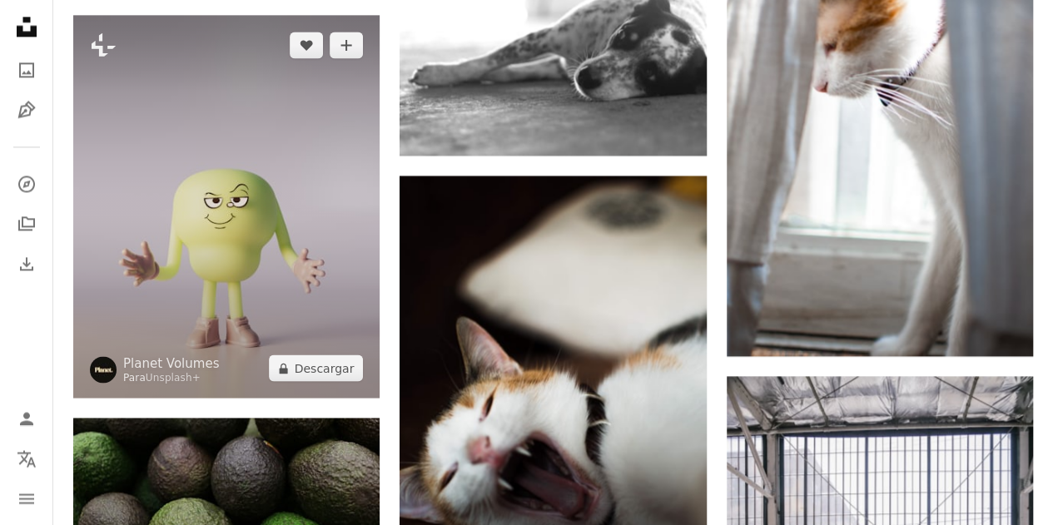
click at [255, 209] on img at bounding box center [226, 206] width 306 height 383
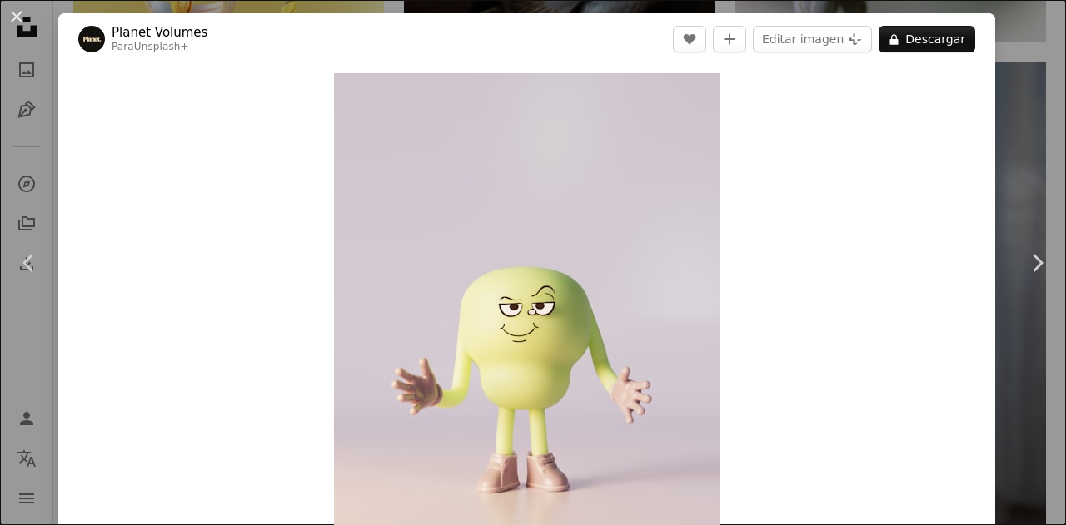
click at [1011, 27] on div "An X shape Chevron left Chevron right Planet Volumes Para Unsplash+ A heart A p…" at bounding box center [533, 262] width 1066 height 525
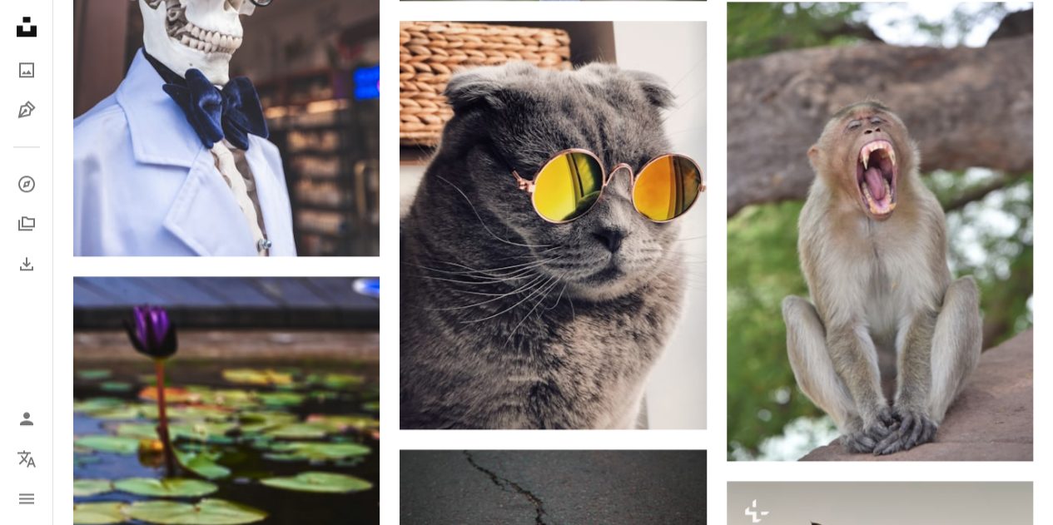
scroll to position [1082, 0]
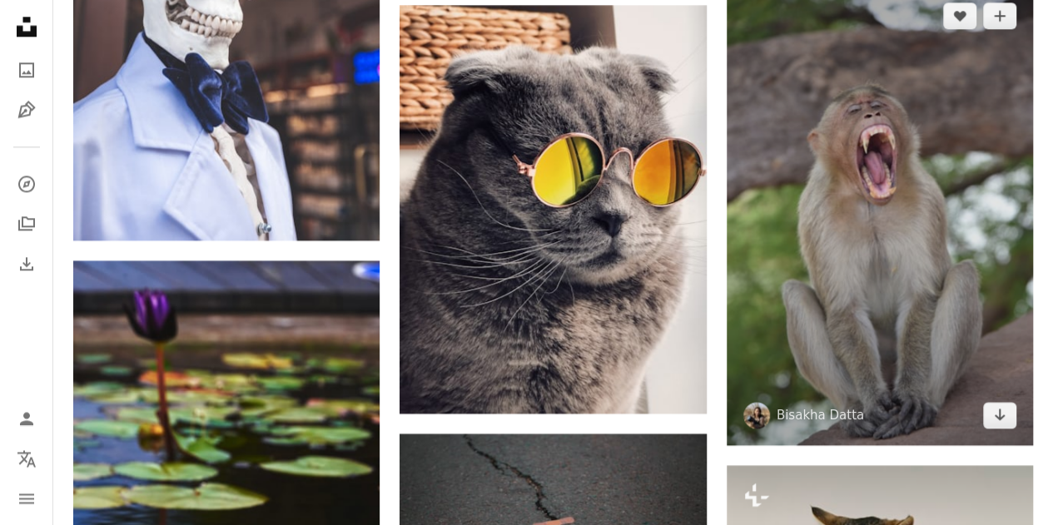
click at [871, 177] on img at bounding box center [880, 216] width 306 height 460
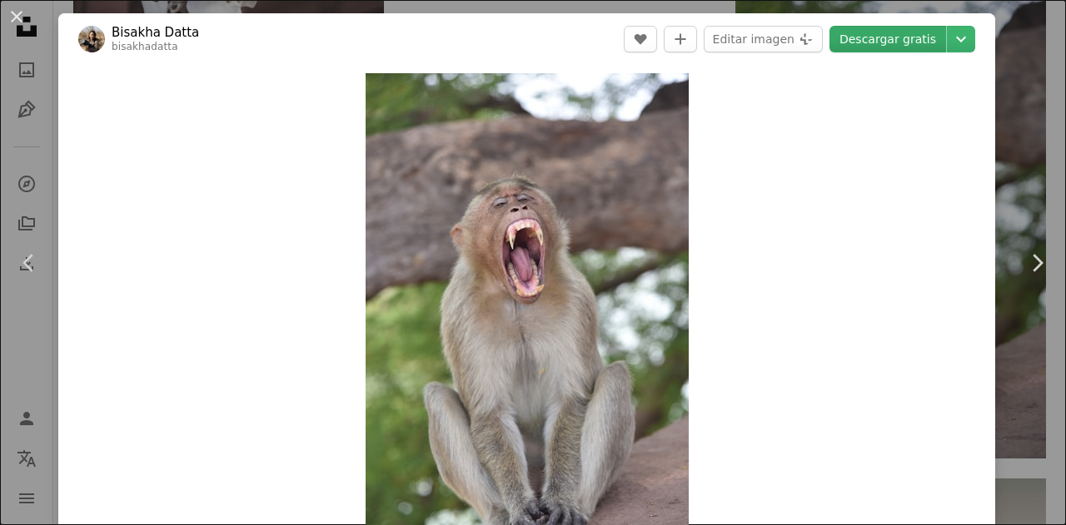
click at [881, 34] on link "Descargar gratis" at bounding box center [887, 39] width 117 height 27
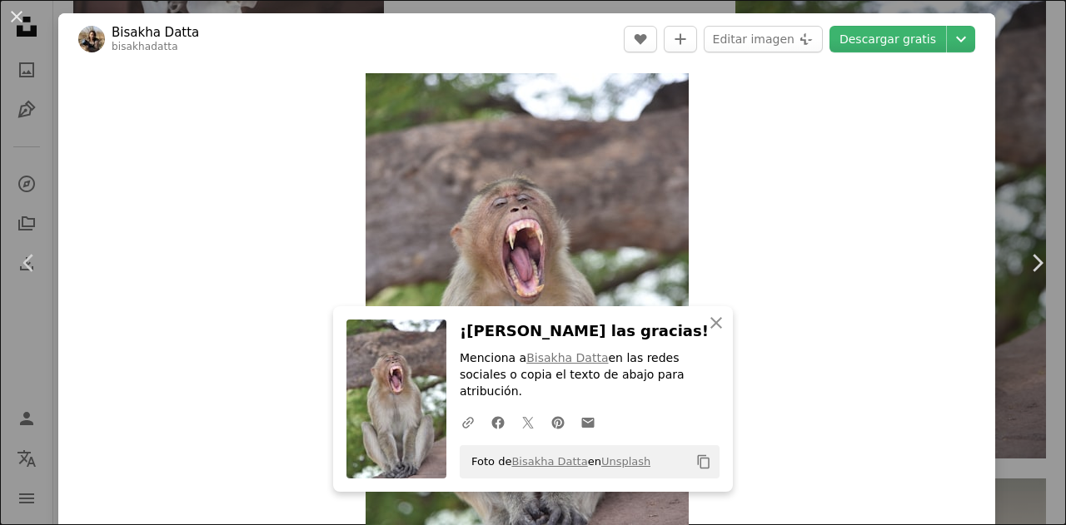
click at [1012, 159] on div "An X shape Chevron left Chevron right An X shape Cerrar ¡Dale las gracias! Menc…" at bounding box center [533, 262] width 1066 height 525
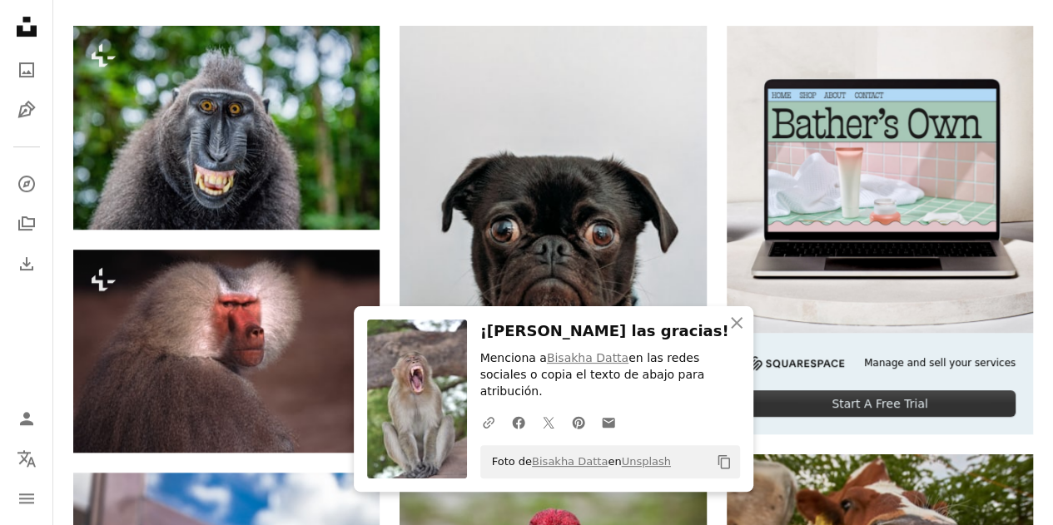
scroll to position [416, 0]
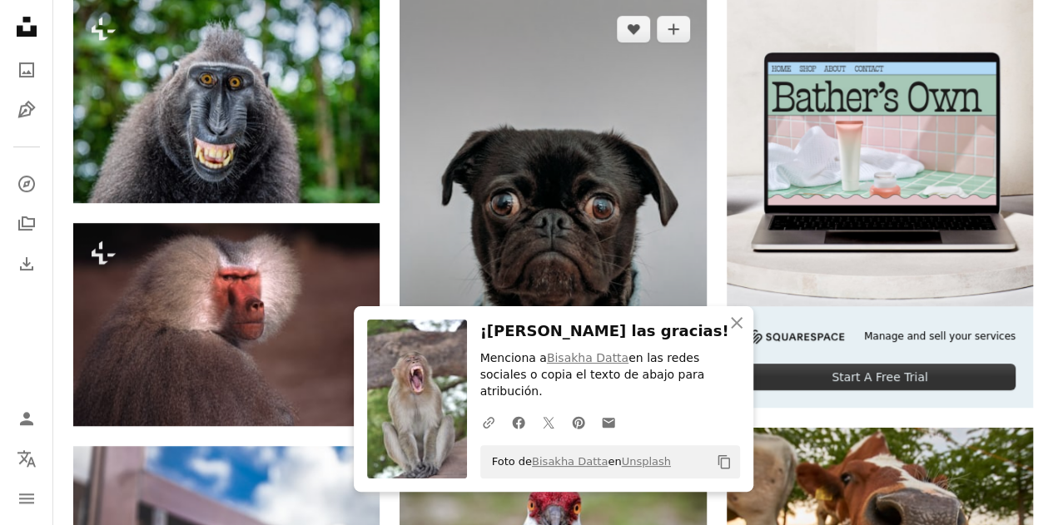
click at [600, 214] on img at bounding box center [553, 212] width 306 height 427
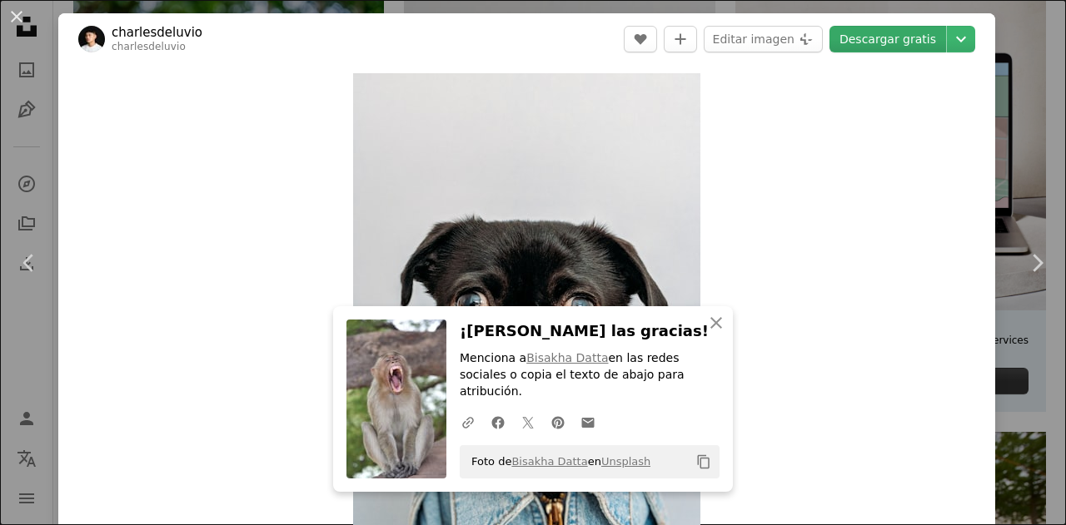
click at [897, 46] on link "Descargar gratis" at bounding box center [887, 39] width 117 height 27
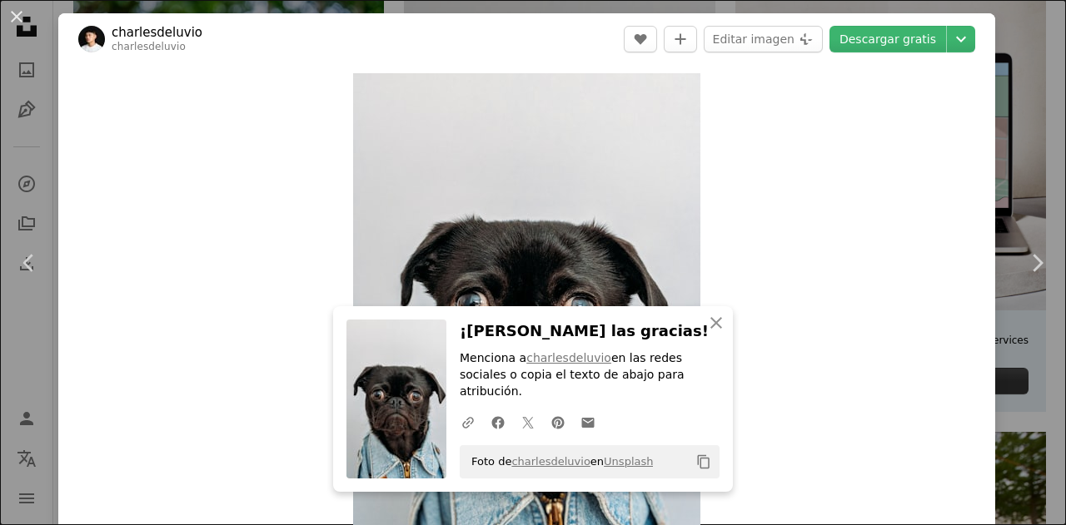
click at [1021, 129] on div "An X shape Chevron left Chevron right An X shape Cerrar ¡Dale las gracias! Menc…" at bounding box center [533, 262] width 1066 height 525
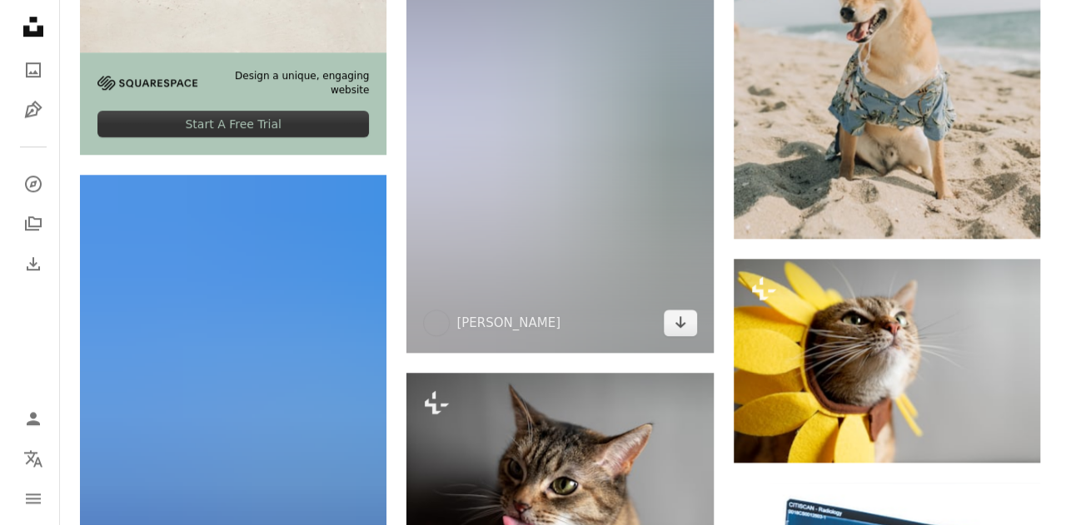
scroll to position [3830, 0]
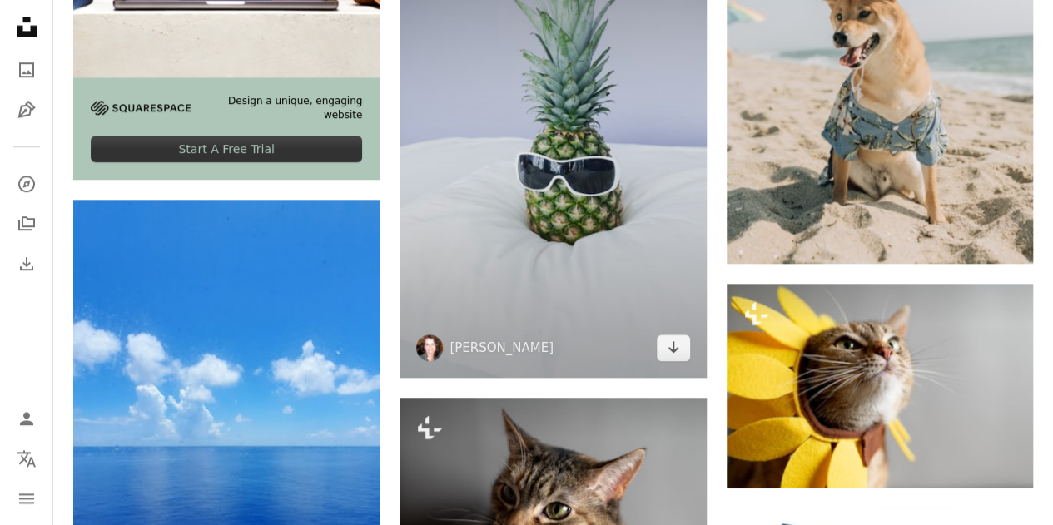
click at [568, 182] on img at bounding box center [553, 148] width 306 height 460
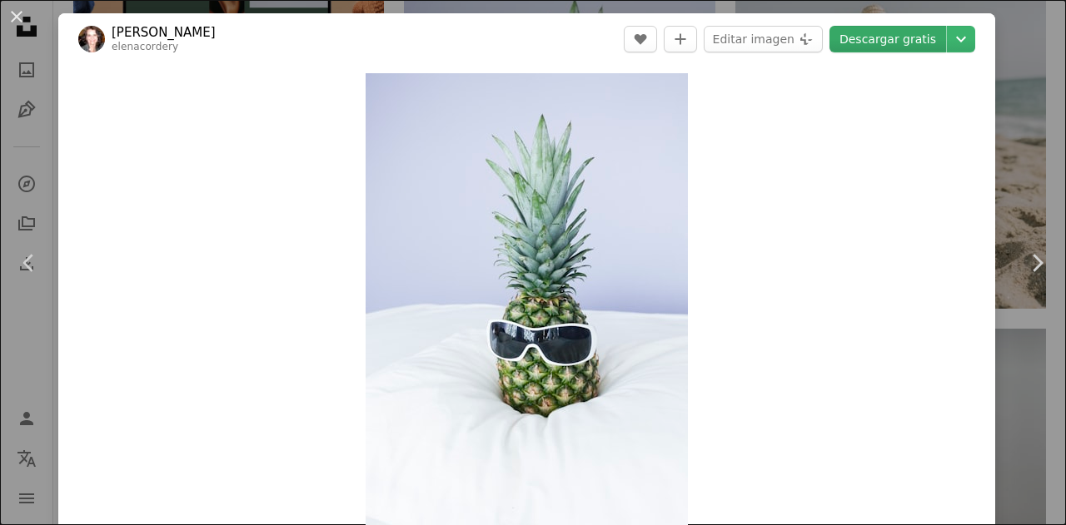
click at [867, 40] on link "Descargar gratis" at bounding box center [887, 39] width 117 height 27
